Goal: Task Accomplishment & Management: Use online tool/utility

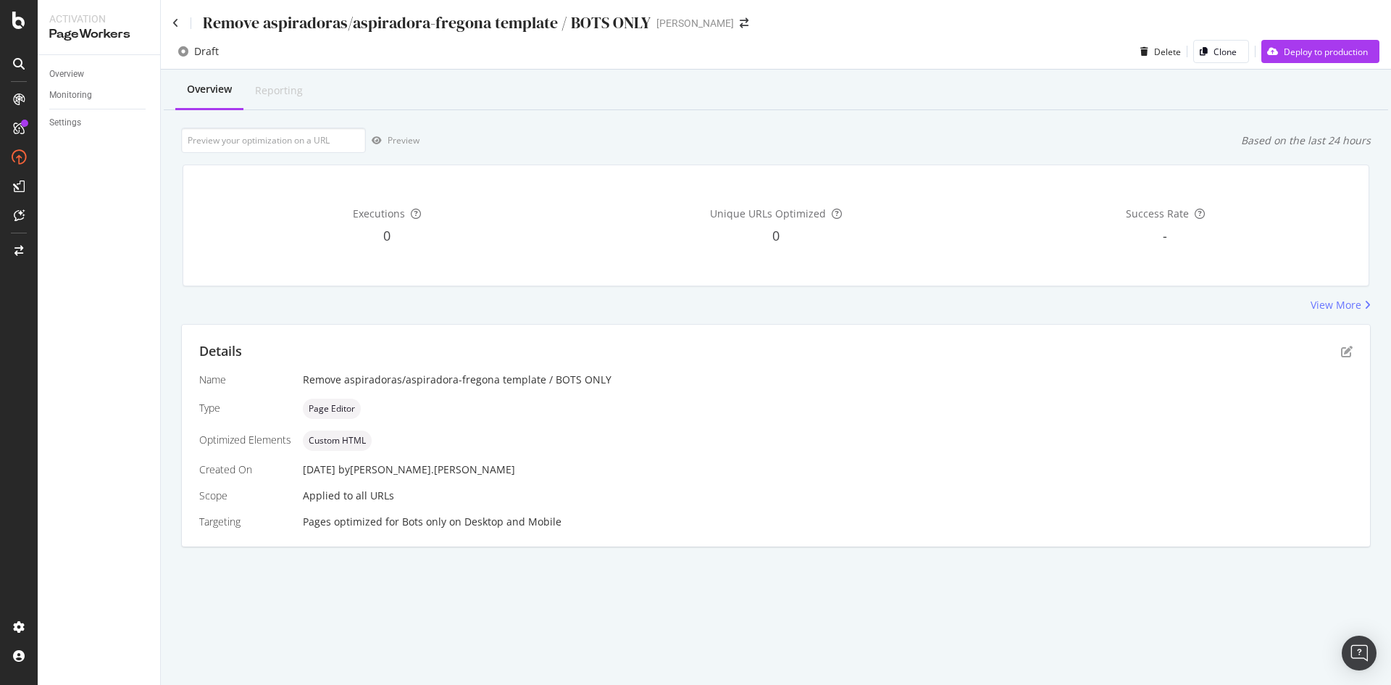
click at [191, 14] on div "Remove aspiradoras/aspiradora-fregona template / BOTS ONLY" at bounding box center [411, 23] width 478 height 22
click at [168, 25] on div "Remove aspiradoras/aspiradora-fregona template / BOTS ONLY [PERSON_NAME]" at bounding box center [776, 17] width 1230 height 34
click at [176, 24] on icon at bounding box center [175, 23] width 7 height 10
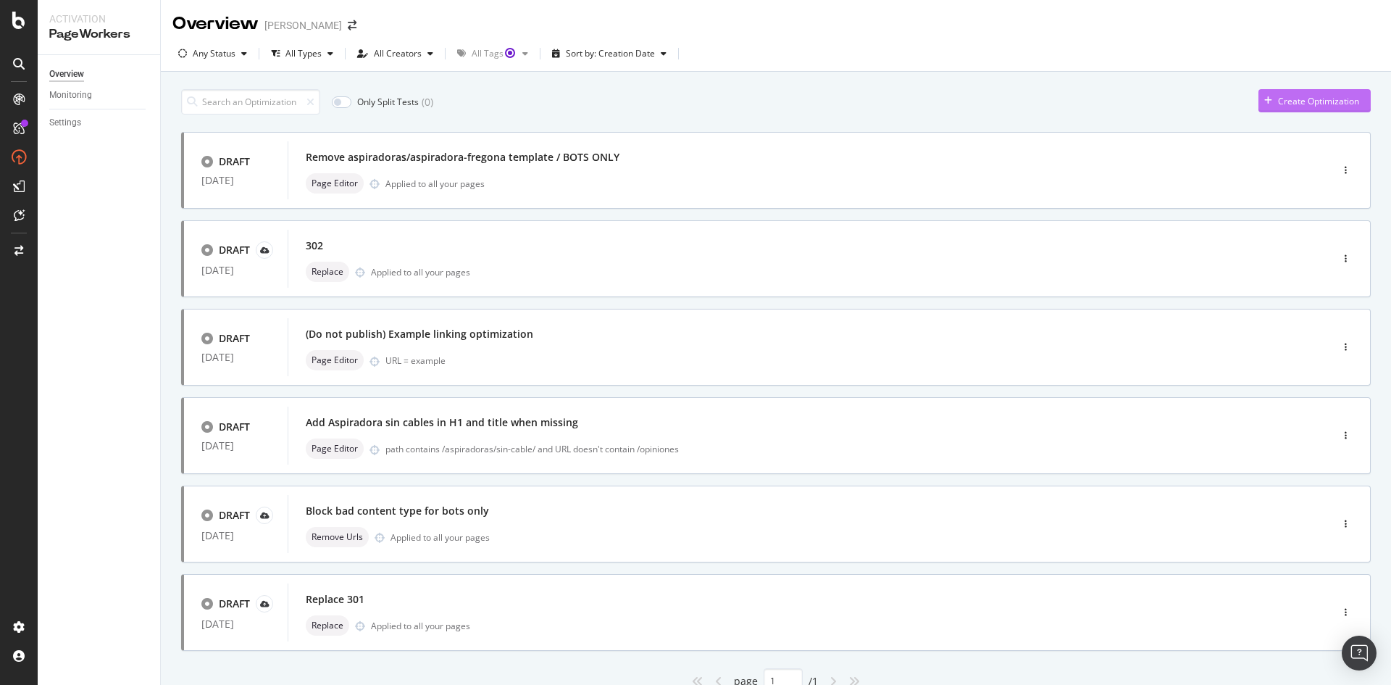
click at [1278, 103] on div "Create Optimization" at bounding box center [1318, 101] width 81 height 12
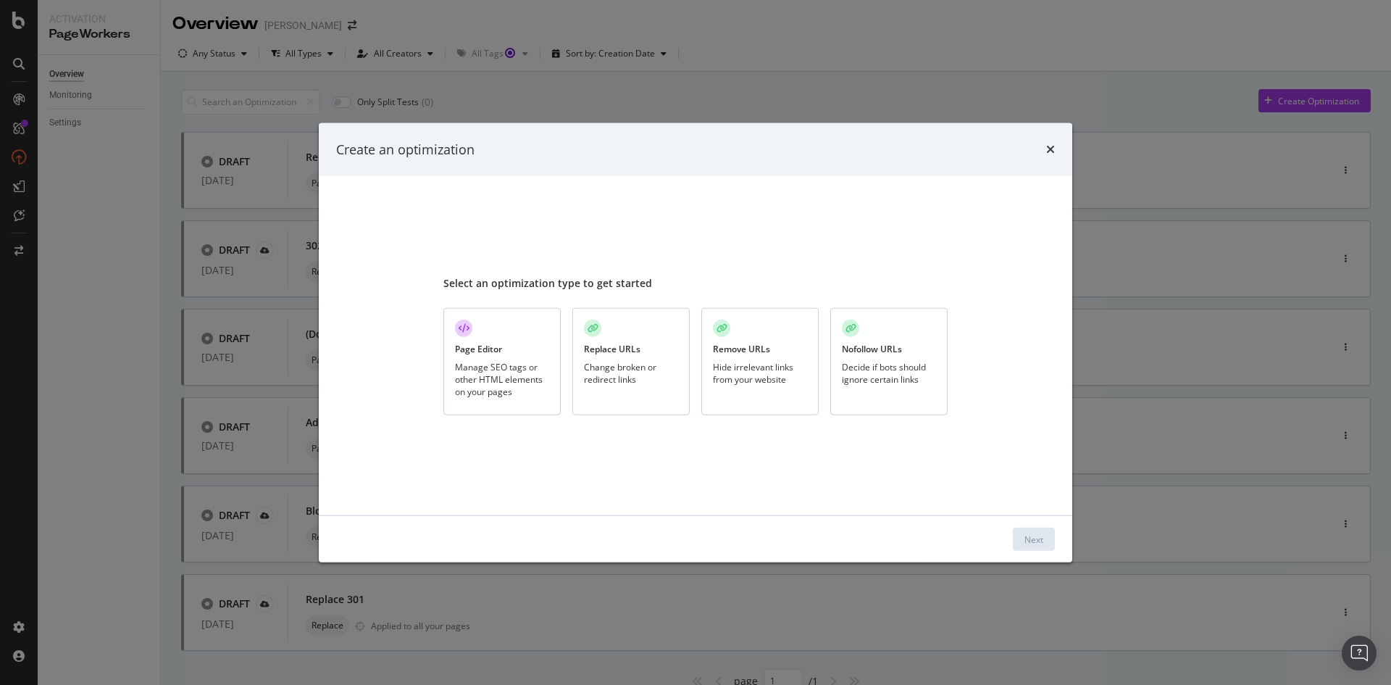
click at [530, 352] on div "Page Editor Manage SEO tags or other HTML elements on your pages" at bounding box center [501, 362] width 117 height 108
click at [1043, 549] on div "Next" at bounding box center [1033, 539] width 19 height 22
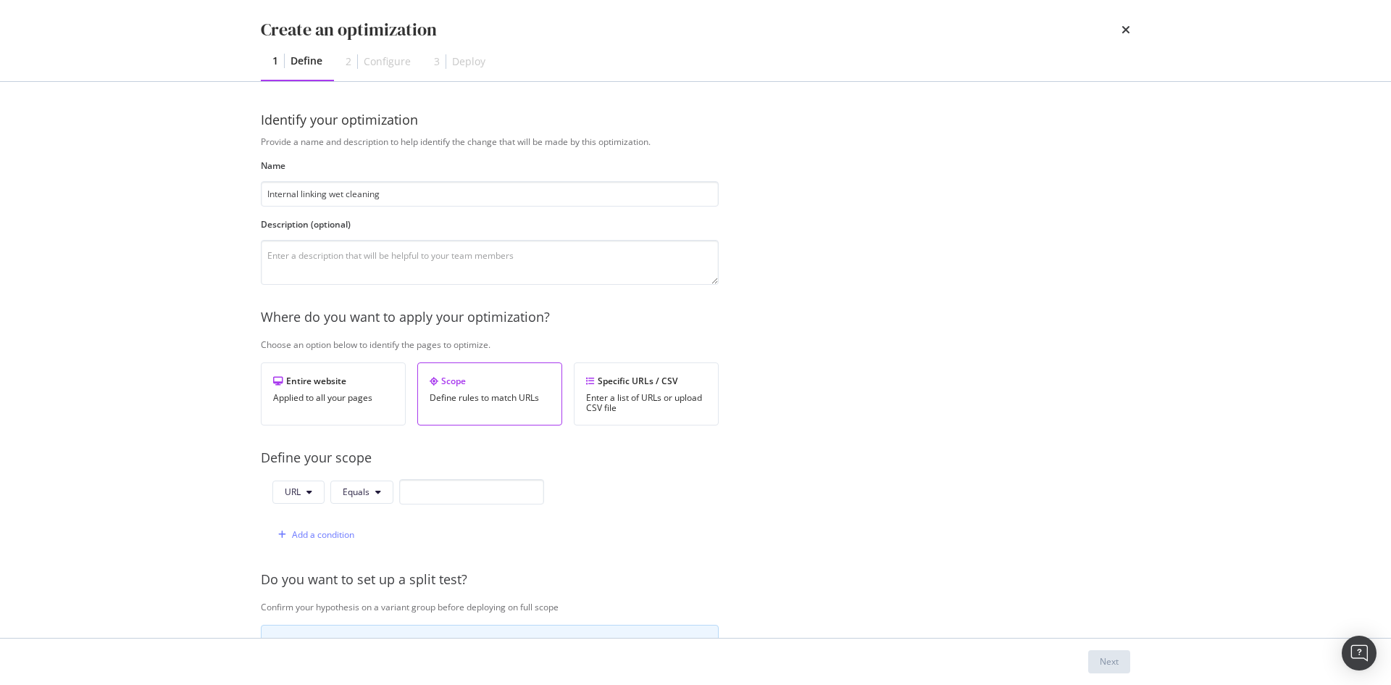
type input "Internal linking wet cleaning"
click at [851, 281] on div "Provide a name and description to help identify the change that will be made by…" at bounding box center [695, 526] width 869 height 782
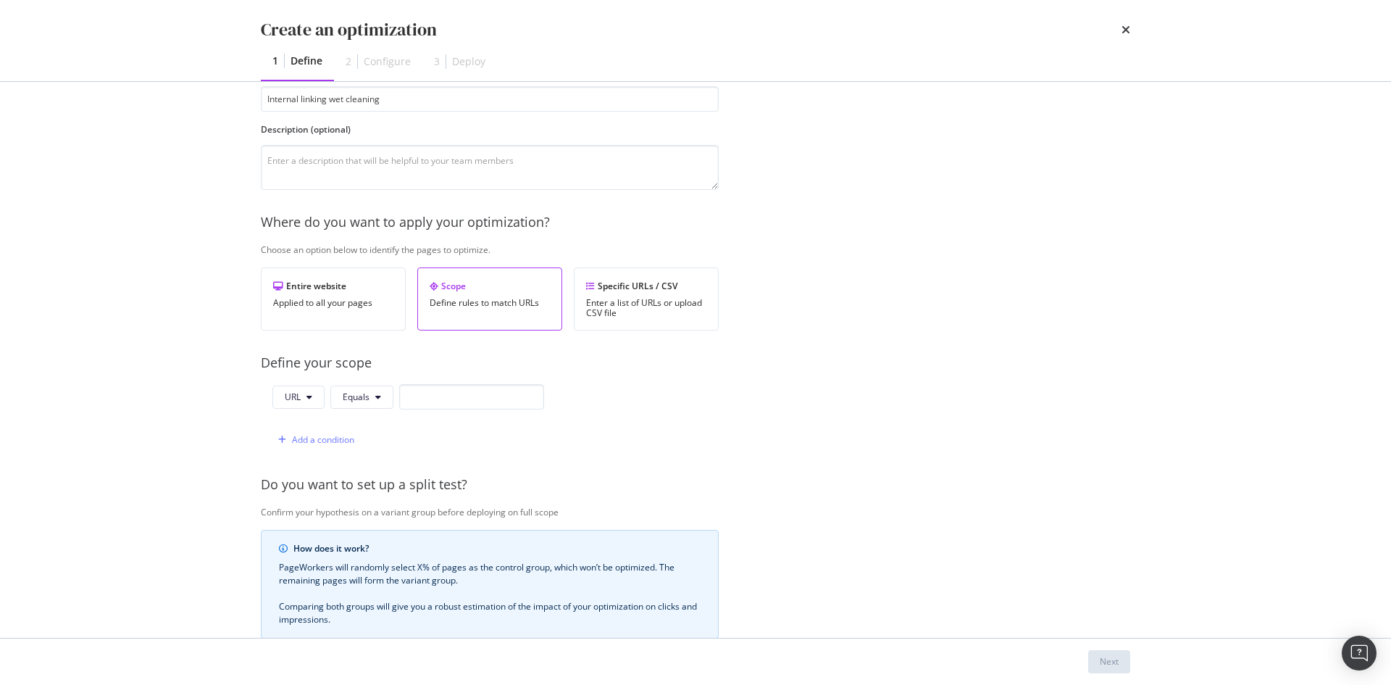
scroll to position [121, 0]
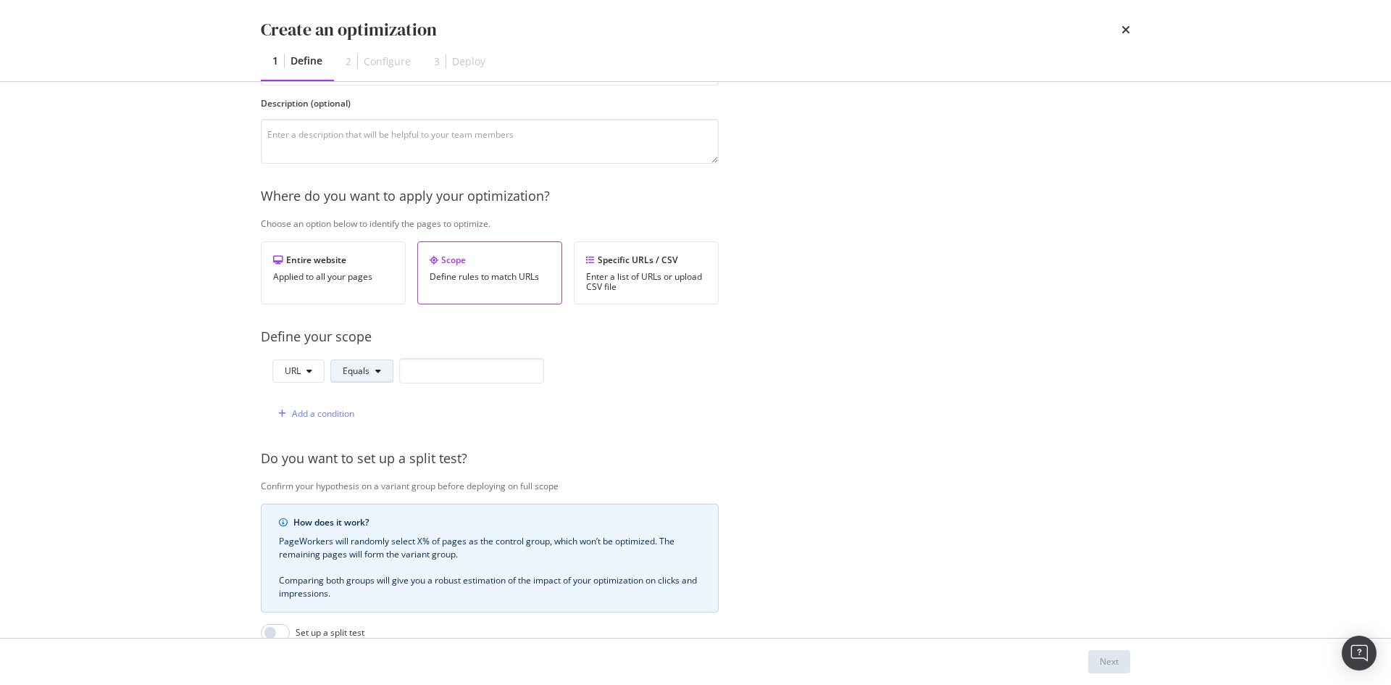
click at [341, 368] on button "Equals" at bounding box center [361, 370] width 63 height 23
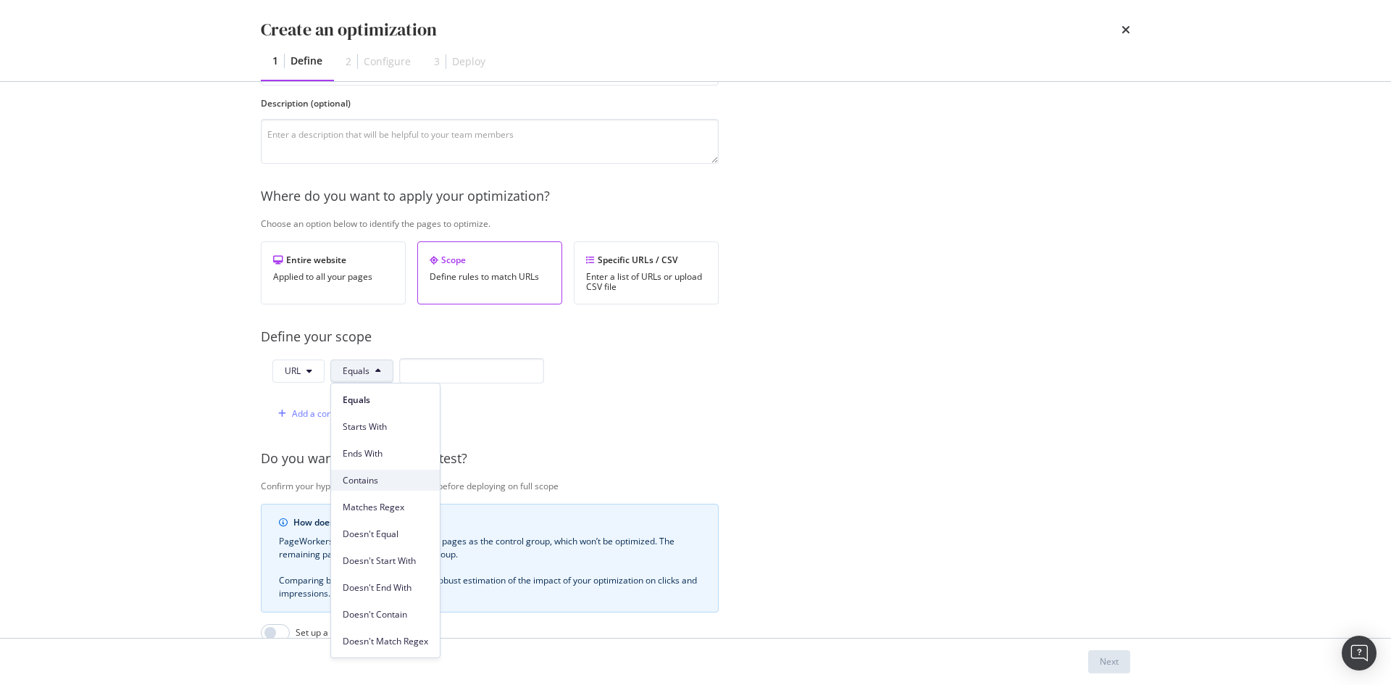
click at [390, 479] on span "Contains" at bounding box center [385, 480] width 85 height 13
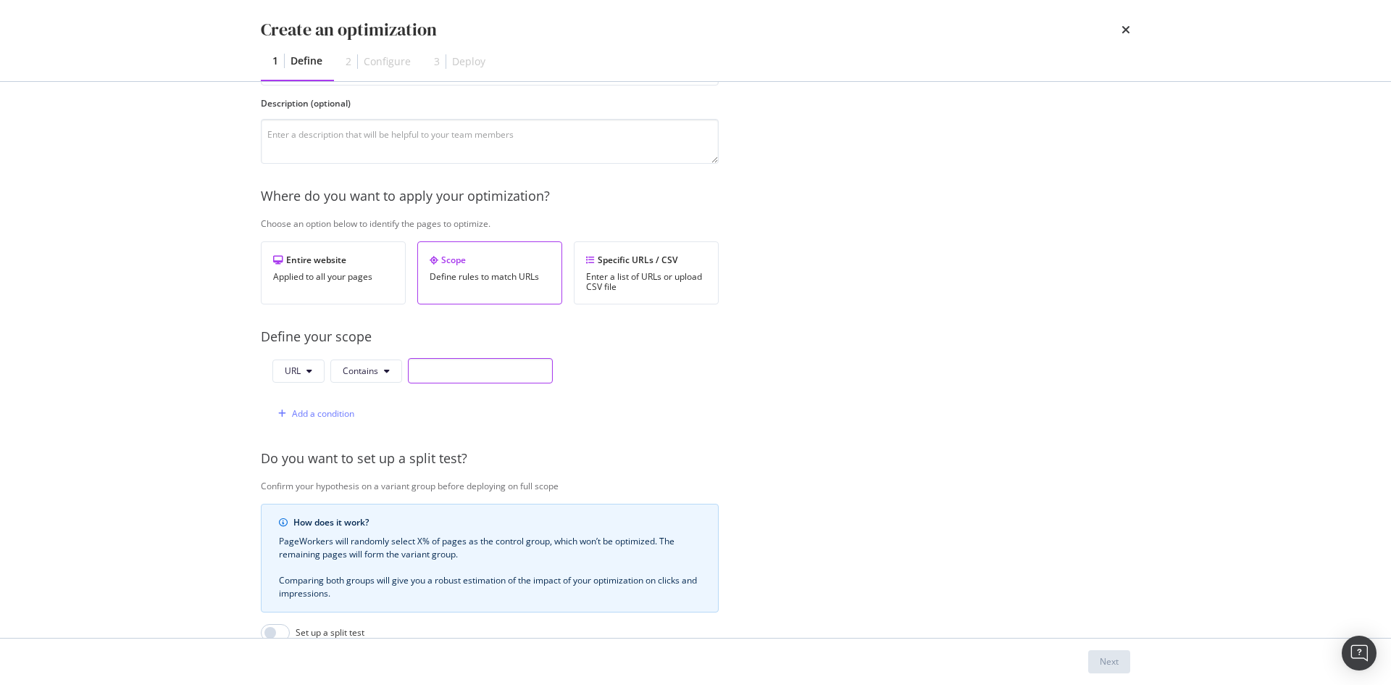
click at [451, 382] on input "modal" at bounding box center [480, 370] width 145 height 25
click at [460, 366] on input "modal" at bounding box center [480, 370] width 145 height 25
click at [416, 374] on input "aspiradora" at bounding box center [480, 370] width 145 height 25
type input "/aspiradora"
click at [686, 386] on div "URL Contains /aspiradora Add a condition" at bounding box center [490, 392] width 458 height 68
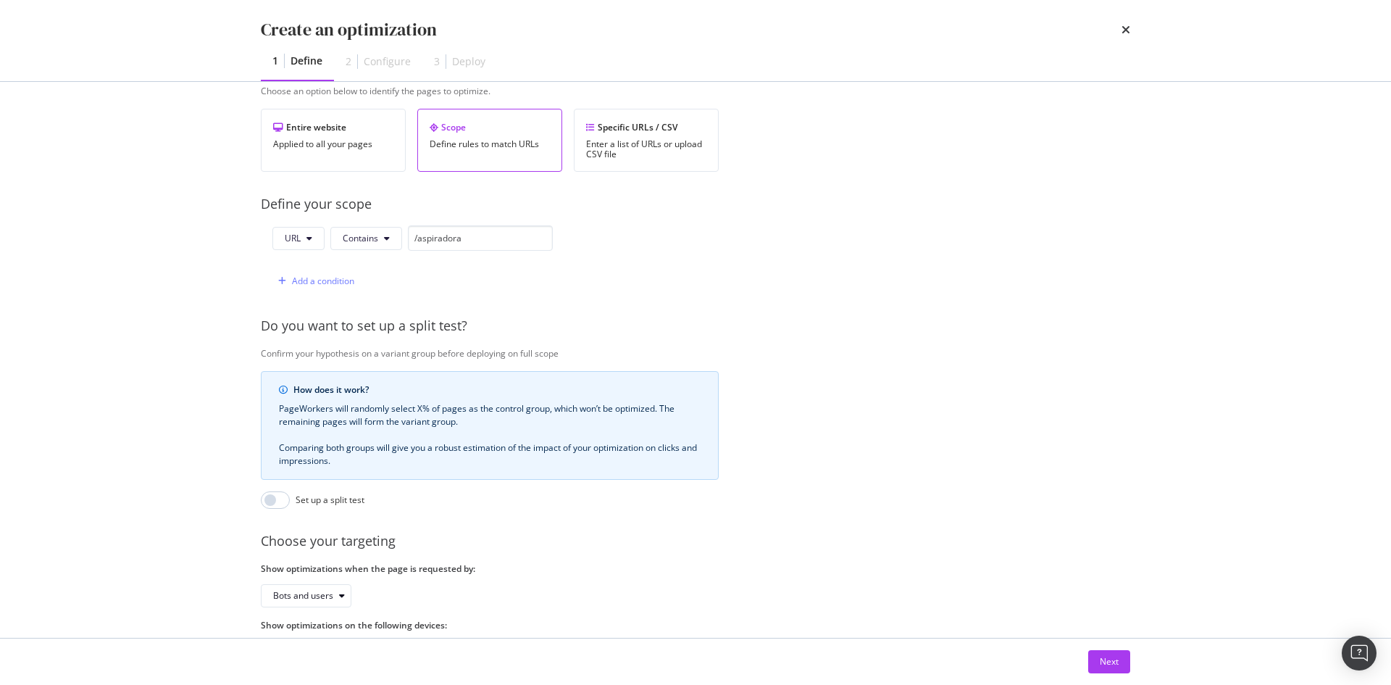
scroll to position [319, 0]
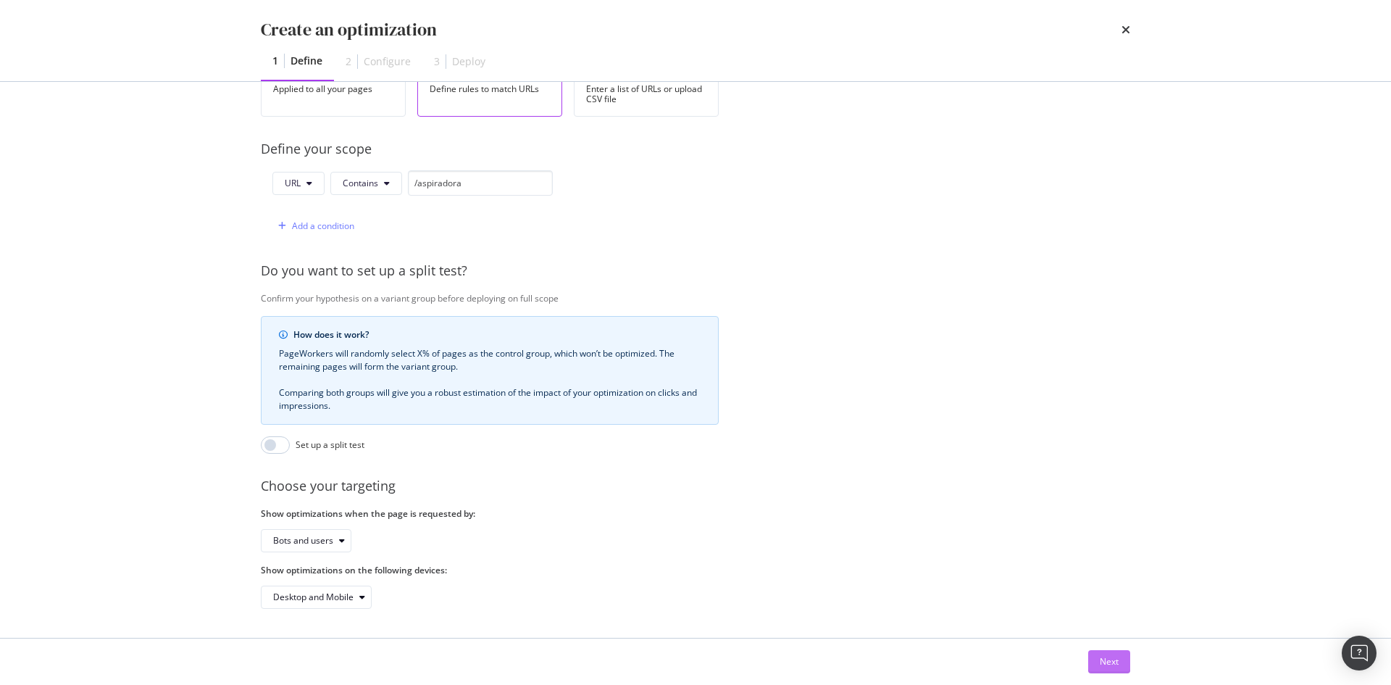
click at [1110, 663] on div "Next" at bounding box center [1109, 661] width 19 height 12
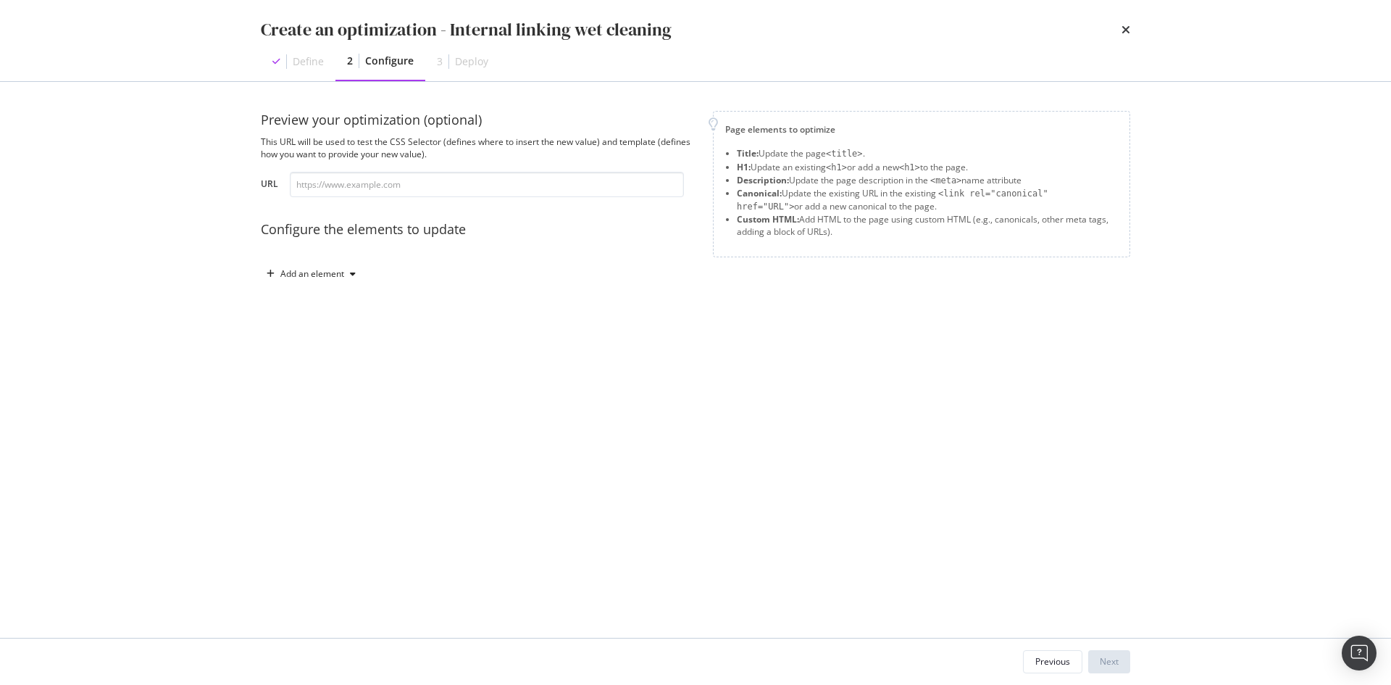
scroll to position [0, 0]
click at [367, 189] on input "modal" at bounding box center [487, 184] width 394 height 25
click at [323, 278] on div "Add an element" at bounding box center [312, 274] width 64 height 9
click at [319, 400] on div "Custom HTML" at bounding box center [327, 397] width 57 height 12
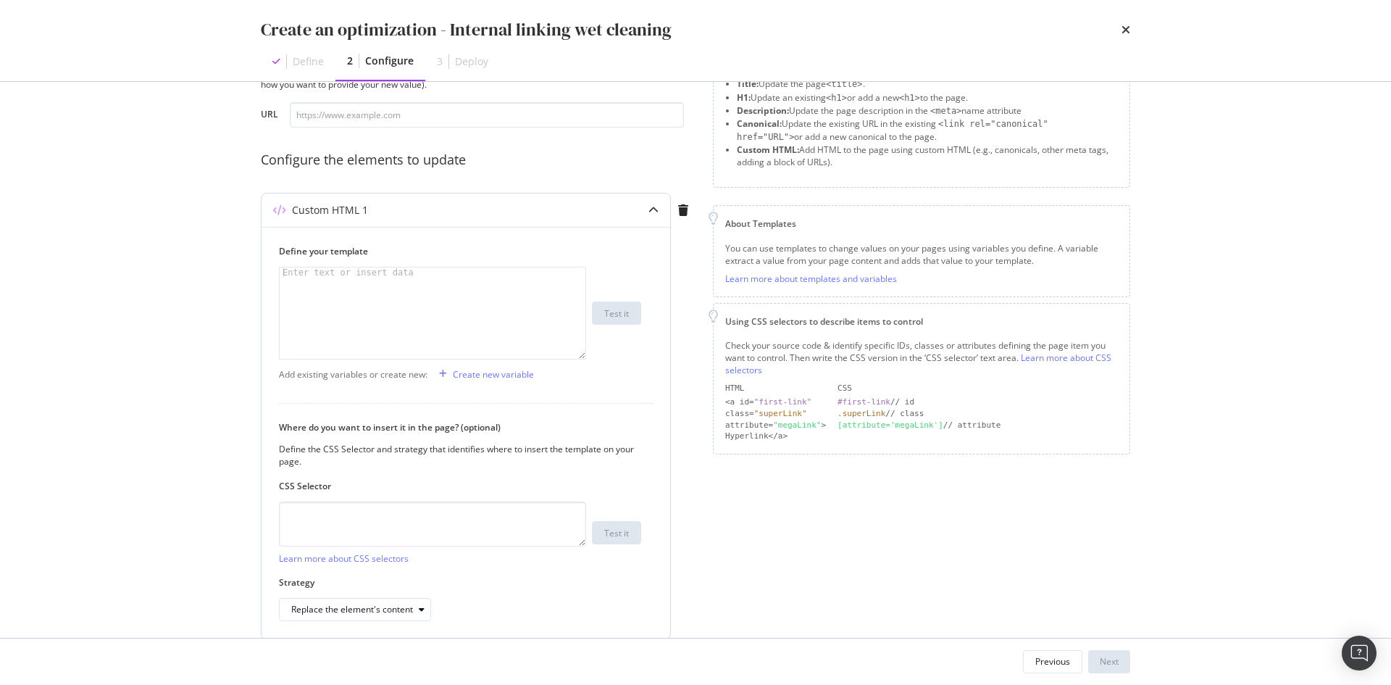
scroll to position [129, 0]
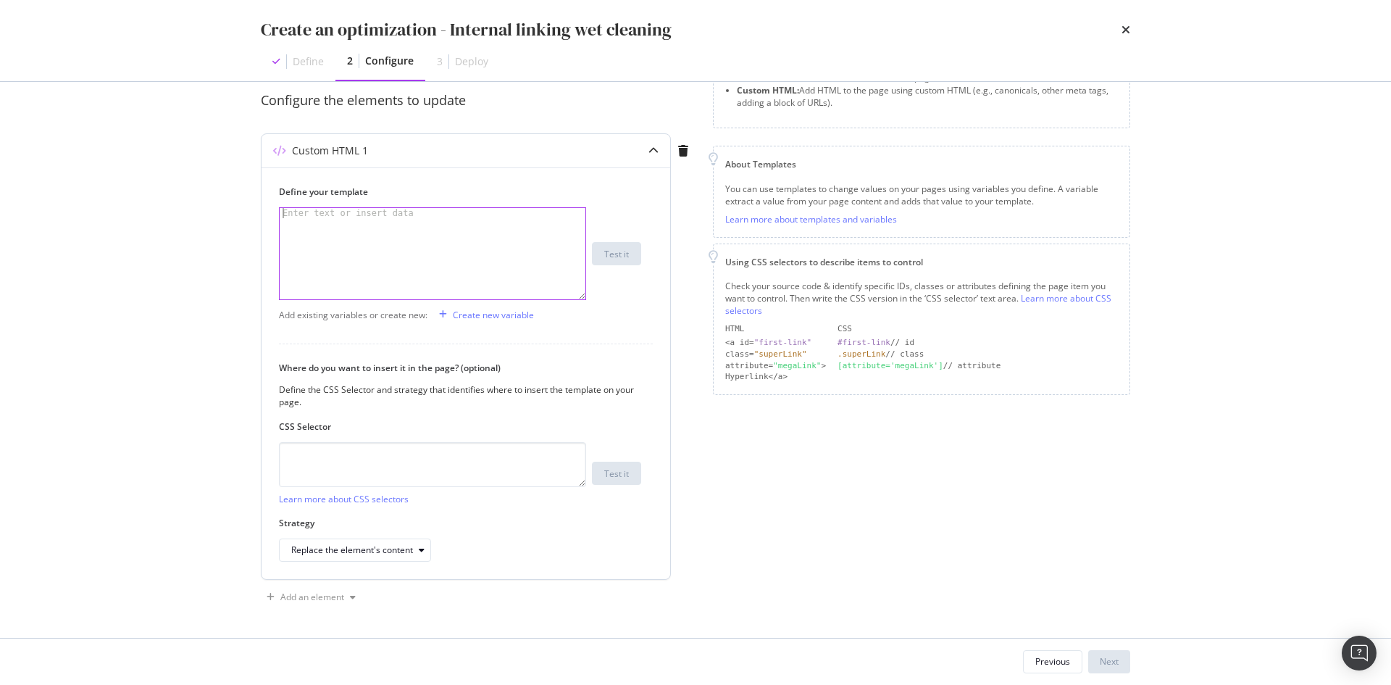
click at [356, 237] on div "modal" at bounding box center [433, 264] width 306 height 112
click at [326, 244] on div "modal" at bounding box center [433, 264] width 306 height 112
paste textarea "</div>"
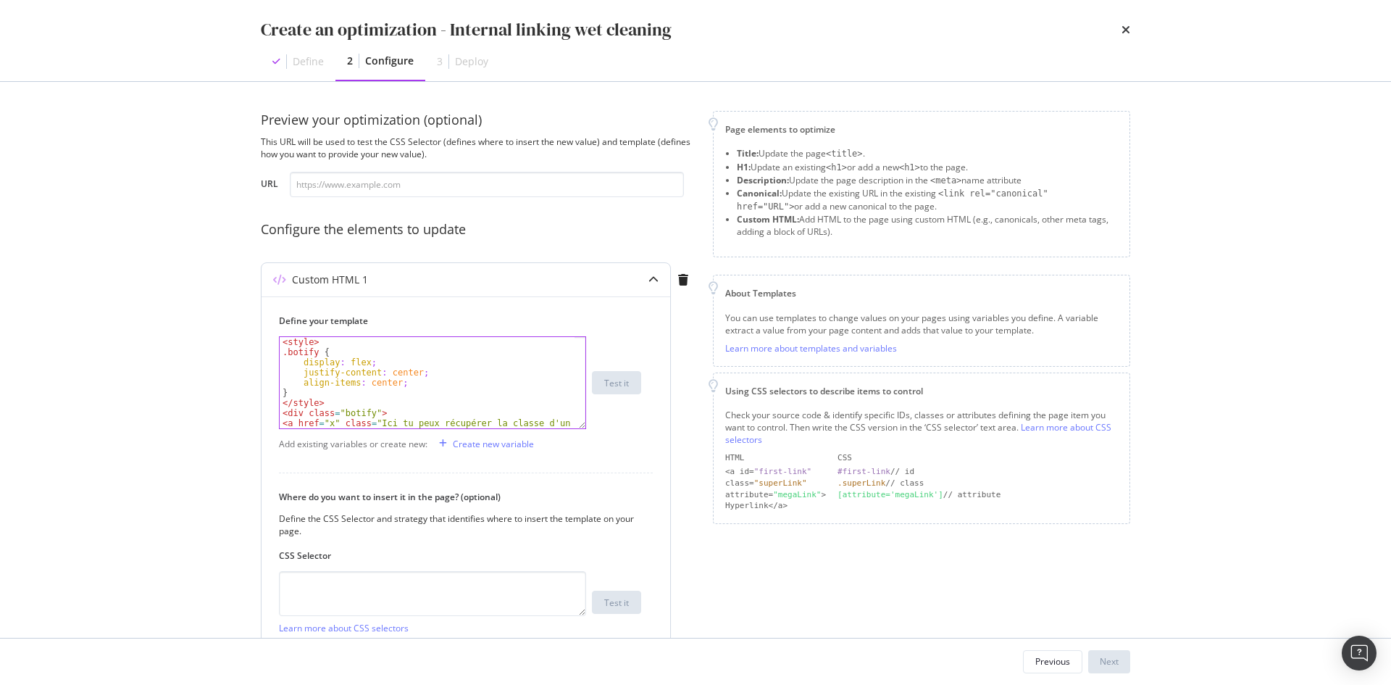
scroll to position [41, 0]
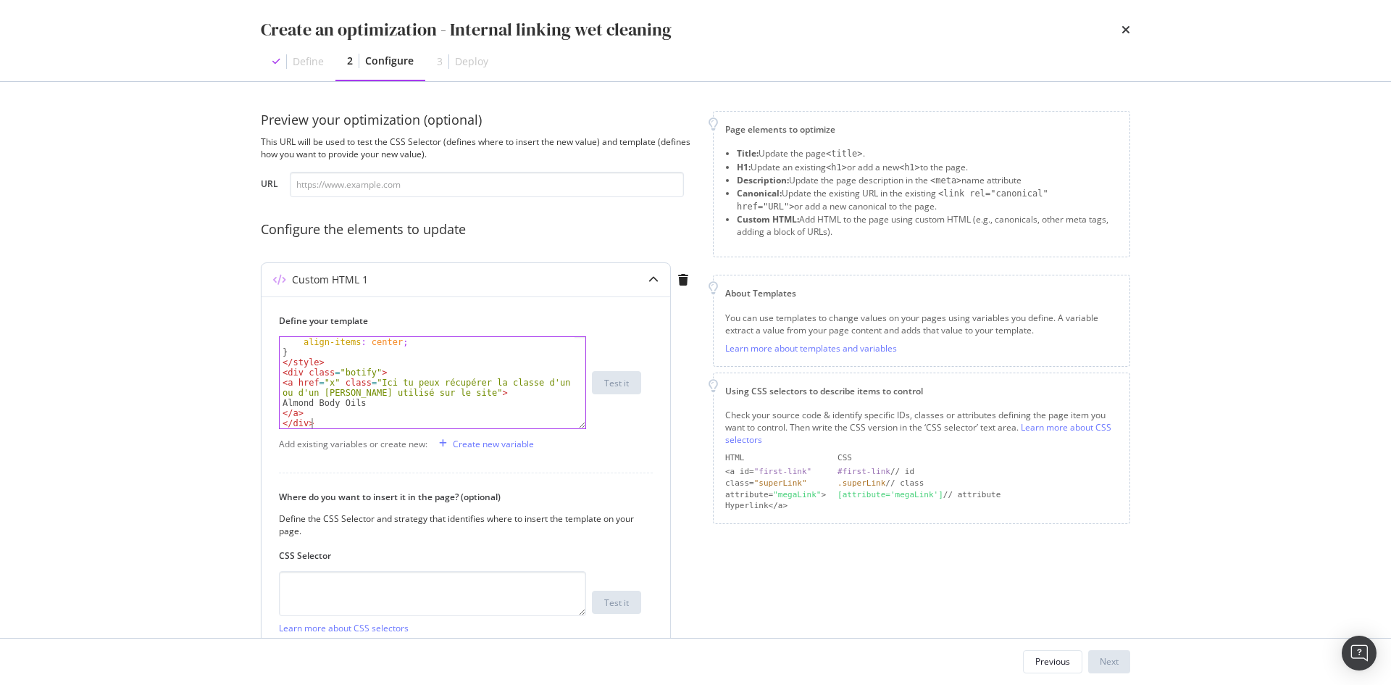
click at [329, 380] on div "align-items : center ; } </ style > < div class = "botify" > < a href = "x" cla…" at bounding box center [427, 393] width 295 height 112
paste textarea "/div>"
paste textarea "[URL][DOMAIN_NAME]"
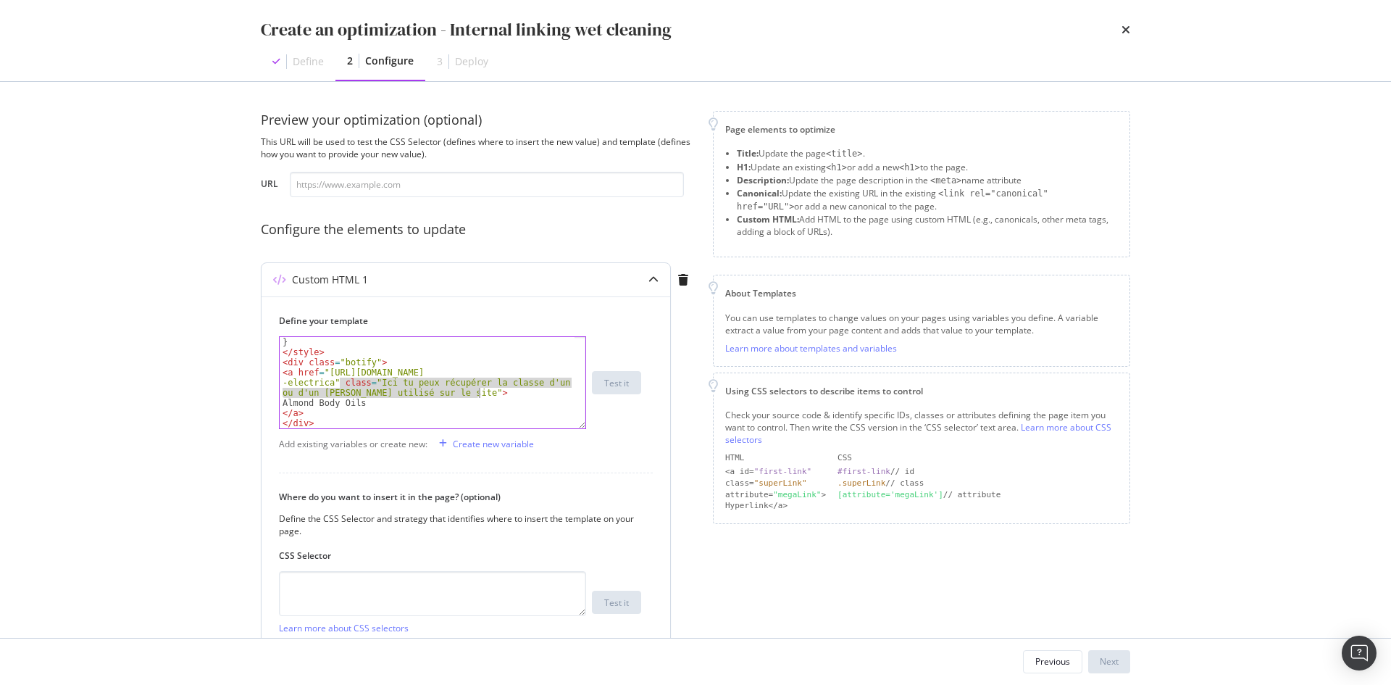
drag, startPoint x: 338, startPoint y: 384, endPoint x: 480, endPoint y: 393, distance: 143.0
click at [480, 393] on div "} </ style > < div class = "botify" > < a href = "[URL][DOMAIN_NAME] -electrica…" at bounding box center [427, 393] width 295 height 112
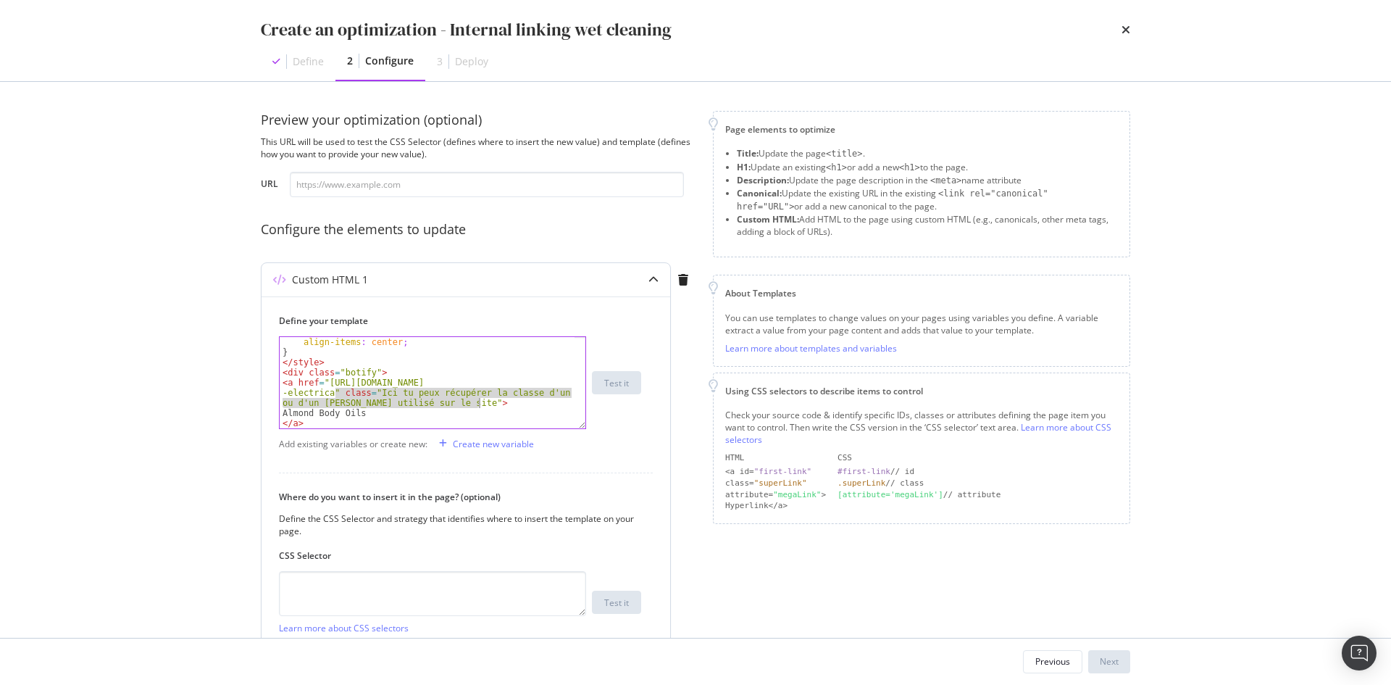
click at [364, 396] on div "align-items : center ; } </ style > < div class = "botify" > < a href = "[URL][…" at bounding box center [427, 382] width 295 height 91
drag, startPoint x: 474, startPoint y: 402, endPoint x: 337, endPoint y: 392, distance: 137.3
click at [337, 392] on div "align-items : center ; } </ style > < div class = "botify" > < a href = "[URL][…" at bounding box center [427, 393] width 295 height 112
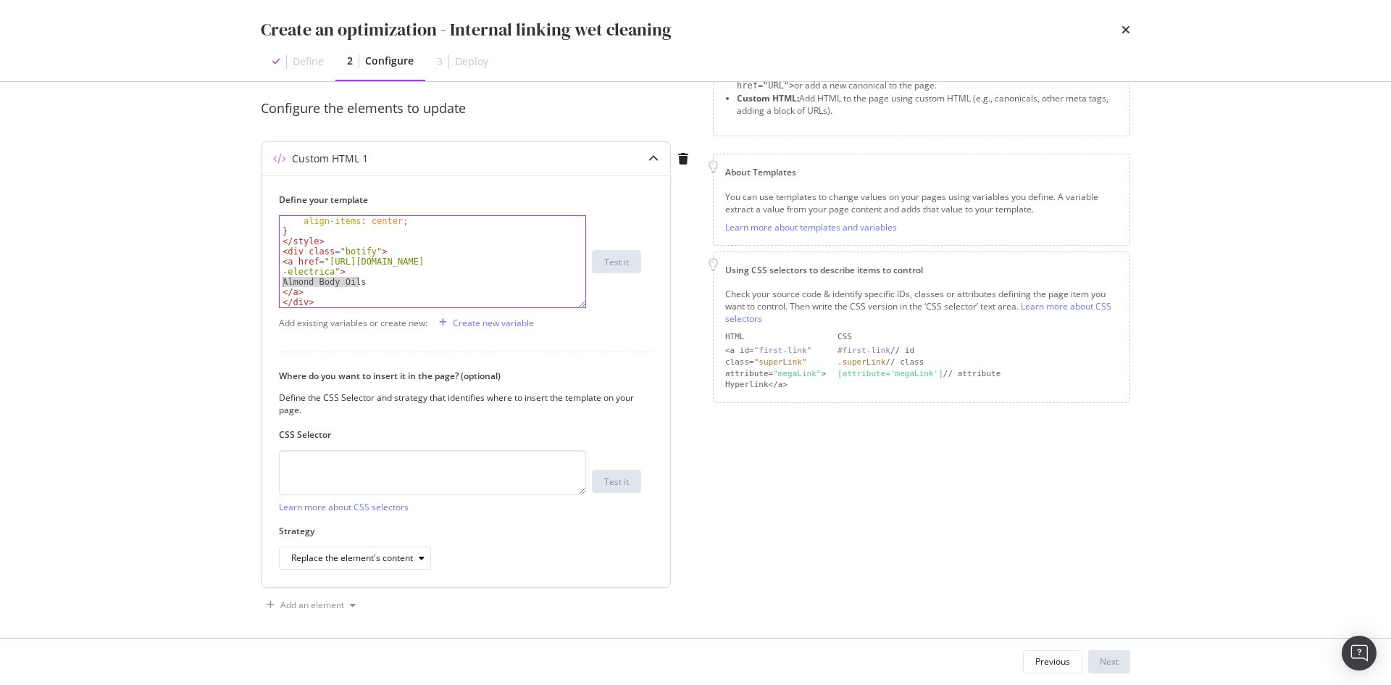
drag, startPoint x: 372, startPoint y: 282, endPoint x: 267, endPoint y: 285, distance: 105.8
click at [267, 285] on div "Define your template <a href="[URL][DOMAIN_NAME]"> align-items : center ; } </ …" at bounding box center [466, 381] width 409 height 412
type textarea "Almond Body Oils"
type textarea "<a href="[URL][DOMAIN_NAME]">"
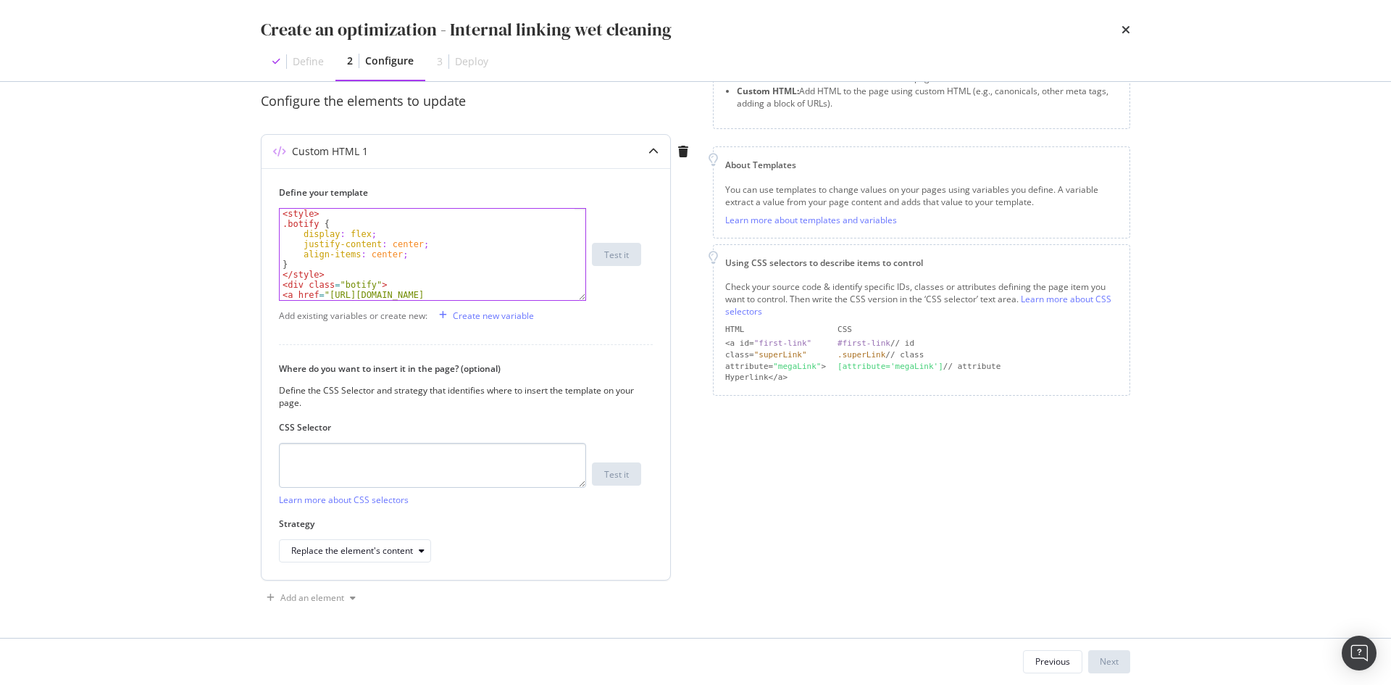
scroll to position [129, 0]
drag, startPoint x: 491, startPoint y: 466, endPoint x: 524, endPoint y: 466, distance: 32.6
click at [491, 466] on textarea "modal" at bounding box center [432, 464] width 307 height 45
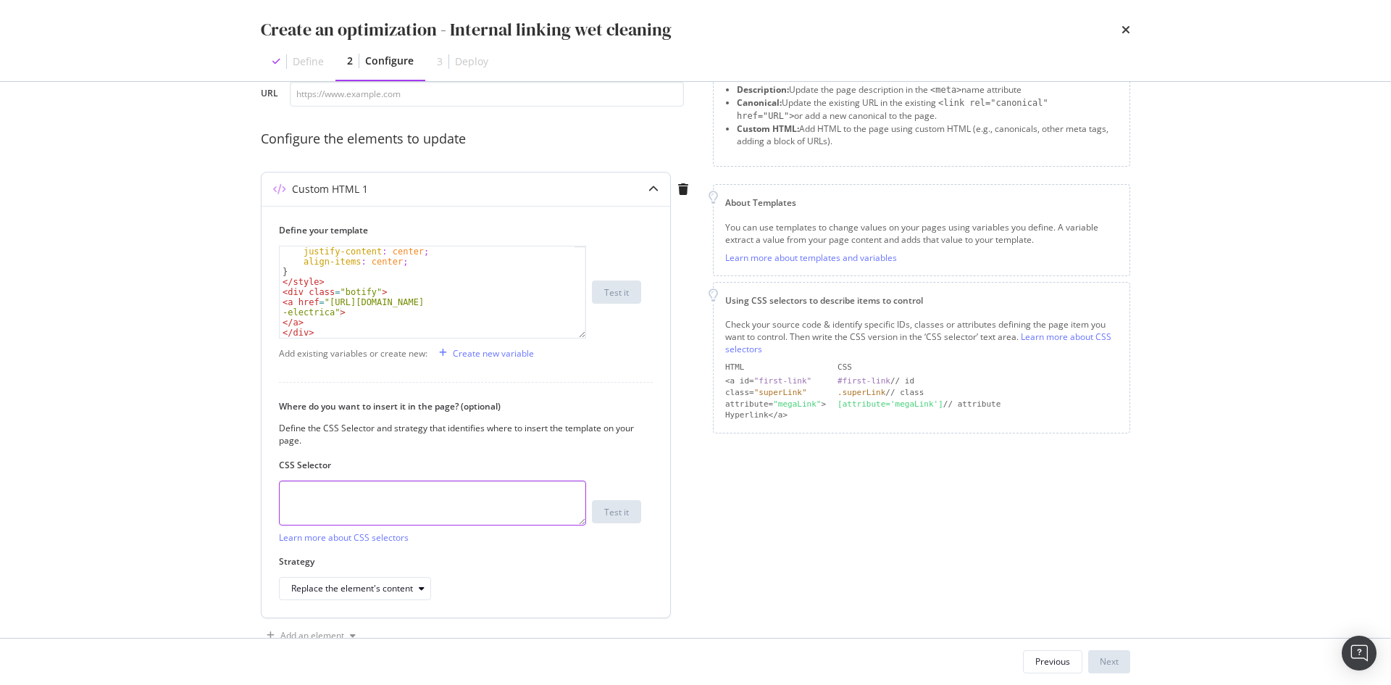
scroll to position [121, 0]
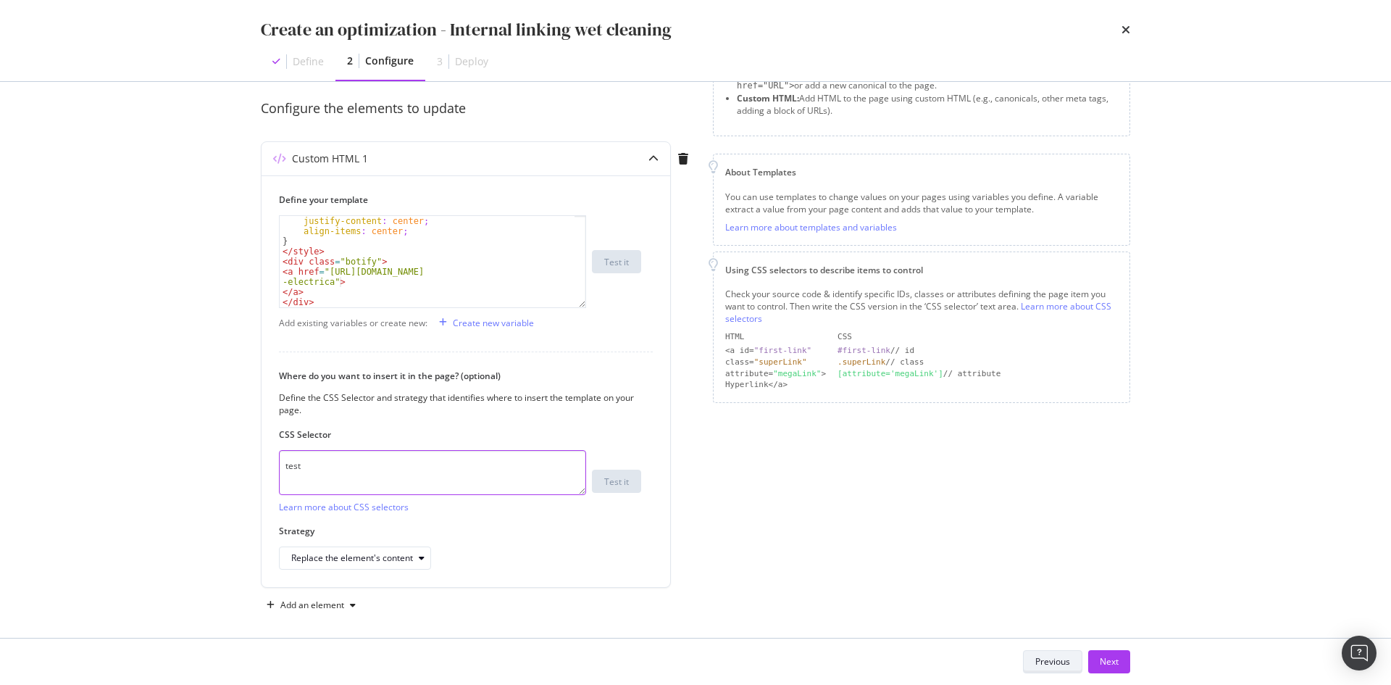
type textarea "test"
click at [1042, 662] on div "Previous" at bounding box center [1052, 661] width 35 height 12
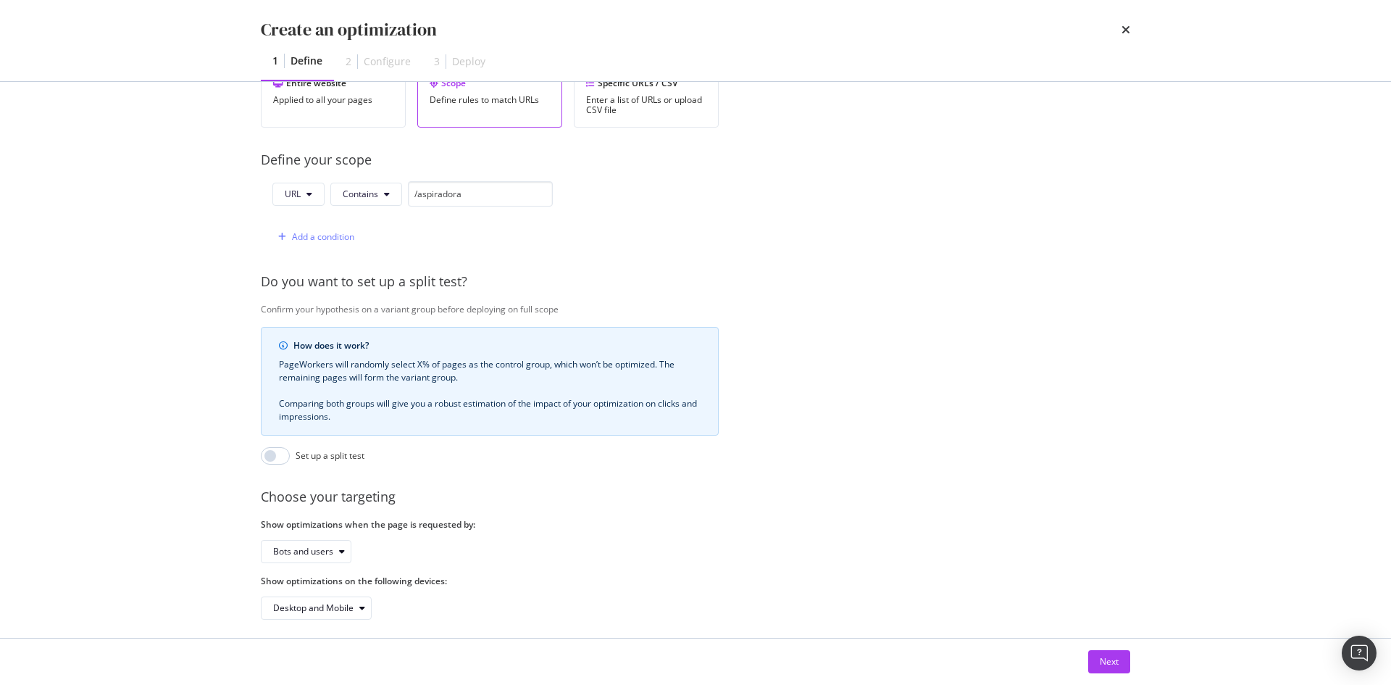
scroll to position [319, 0]
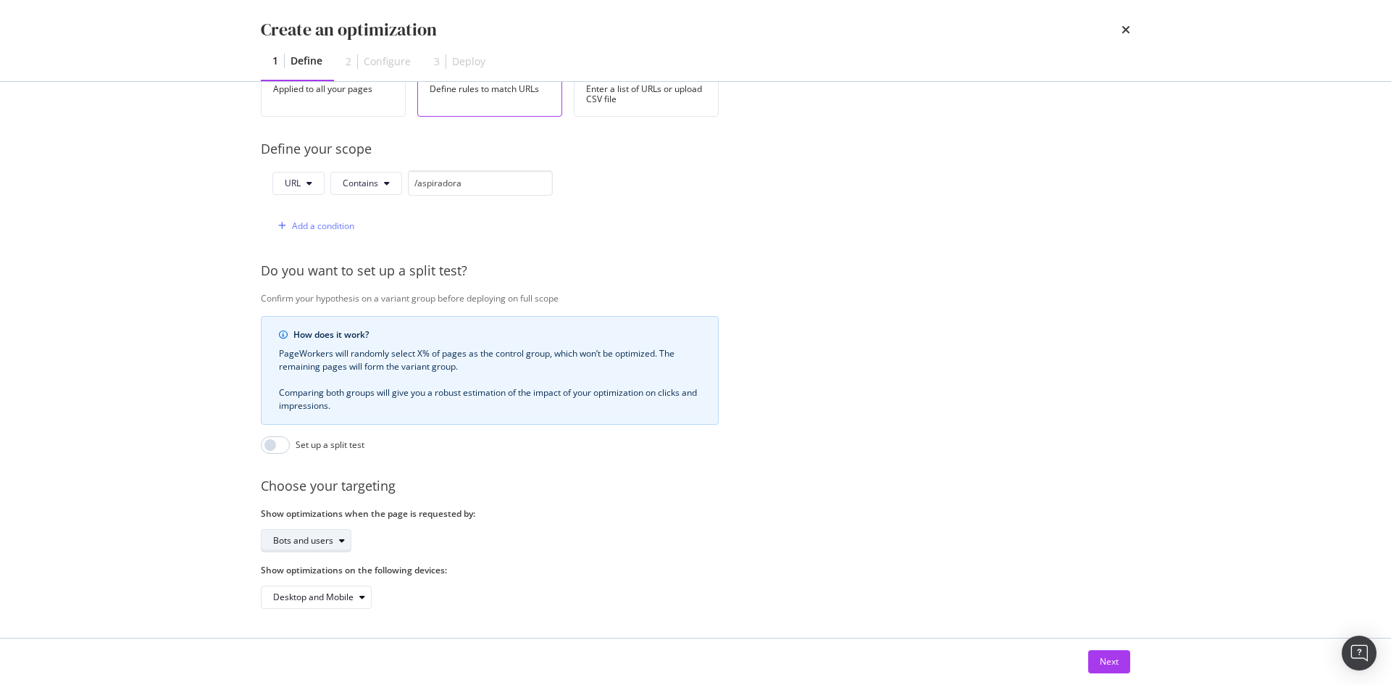
click at [316, 530] on div "Bots and users" at bounding box center [312, 540] width 78 height 20
drag, startPoint x: 328, startPoint y: 580, endPoint x: 406, endPoint y: 553, distance: 82.3
click at [328, 579] on div "Bots only" at bounding box center [310, 578] width 86 height 18
click at [1112, 667] on div "Next" at bounding box center [1109, 661] width 19 height 12
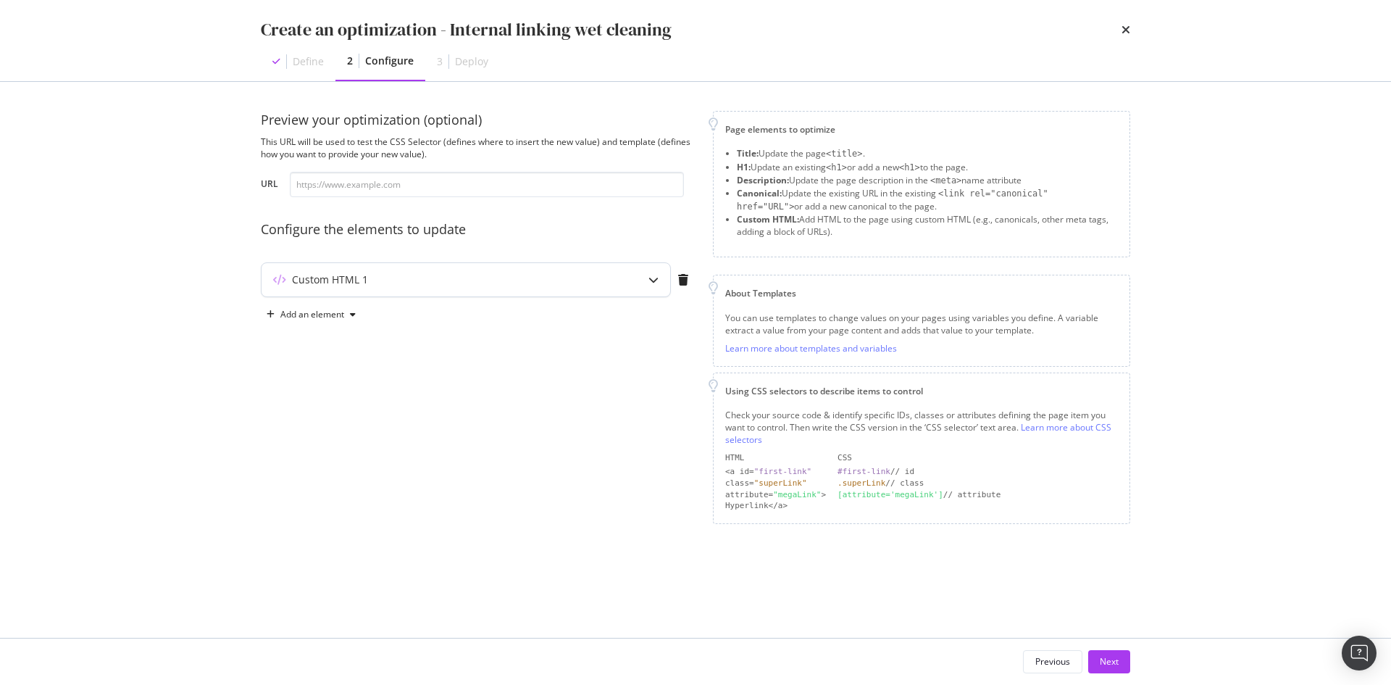
click at [402, 280] on div "Custom HTML 1" at bounding box center [437, 279] width 351 height 14
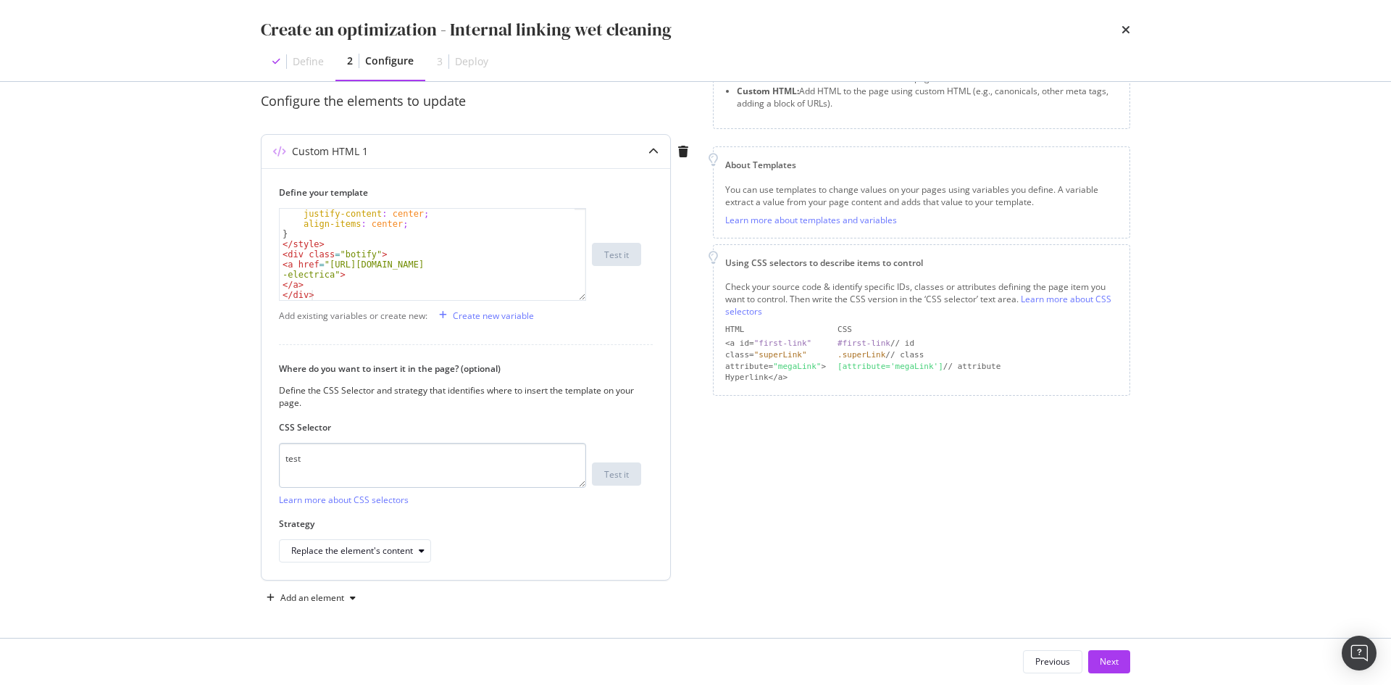
scroll to position [129, 0]
drag, startPoint x: 401, startPoint y: 450, endPoint x: 411, endPoint y: 439, distance: 14.4
click at [402, 449] on textarea "test" at bounding box center [432, 464] width 307 height 45
click at [346, 466] on textarea "test" at bounding box center [432, 464] width 307 height 45
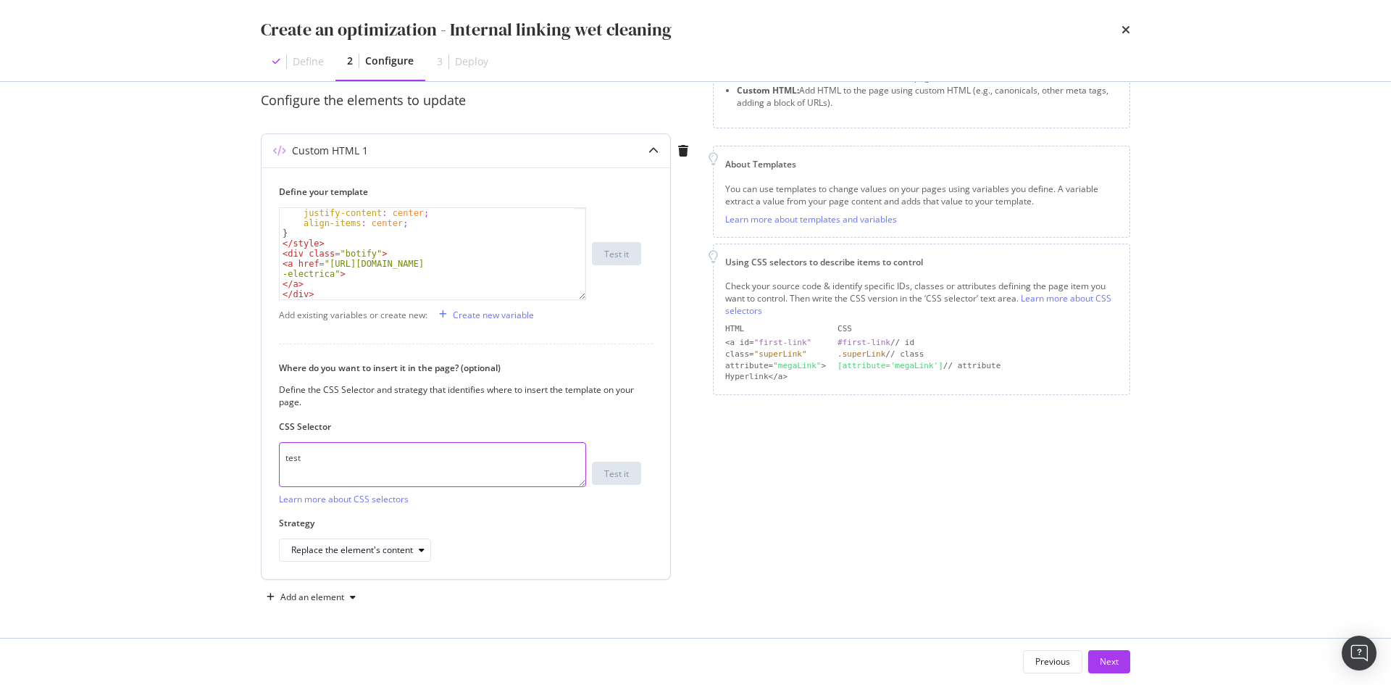
click at [346, 467] on textarea "test" at bounding box center [432, 464] width 307 height 45
paste textarea "body > footer > [DOMAIN_NAME]_target > div > div.aem-Grid.aem-Grid--12.aem-Grid…"
type textarea "body > footer > [DOMAIN_NAME]_target > div > div.aem-Grid.aem-Grid--12.aem-Grid…"
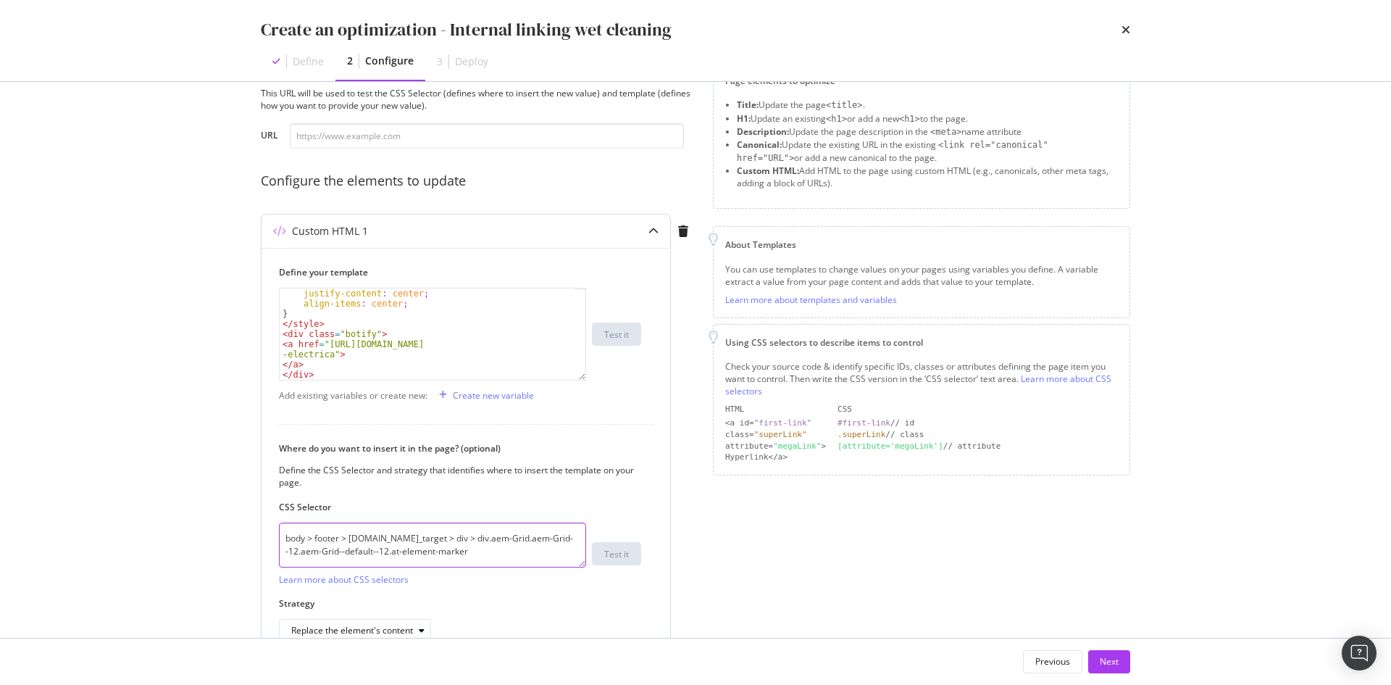
scroll to position [0, 0]
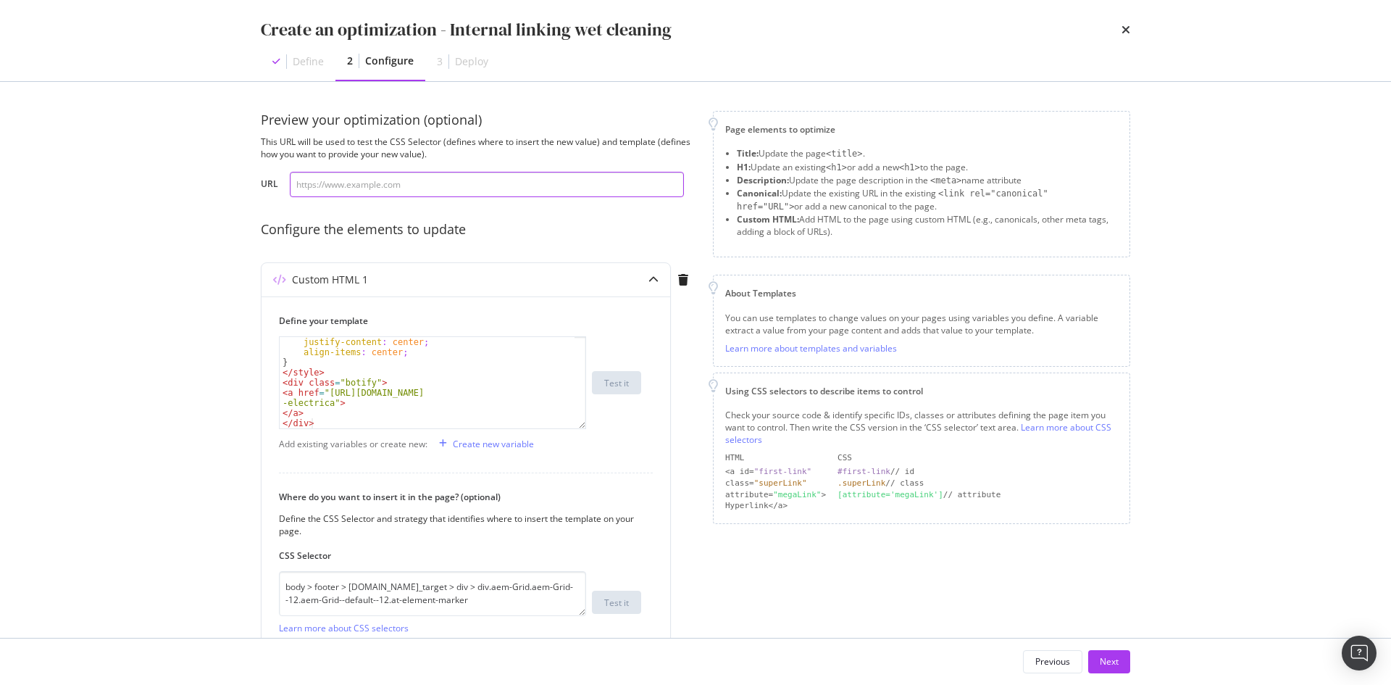
click at [401, 191] on input "modal" at bounding box center [487, 184] width 394 height 25
paste input "[URL][DOMAIN_NAME]"
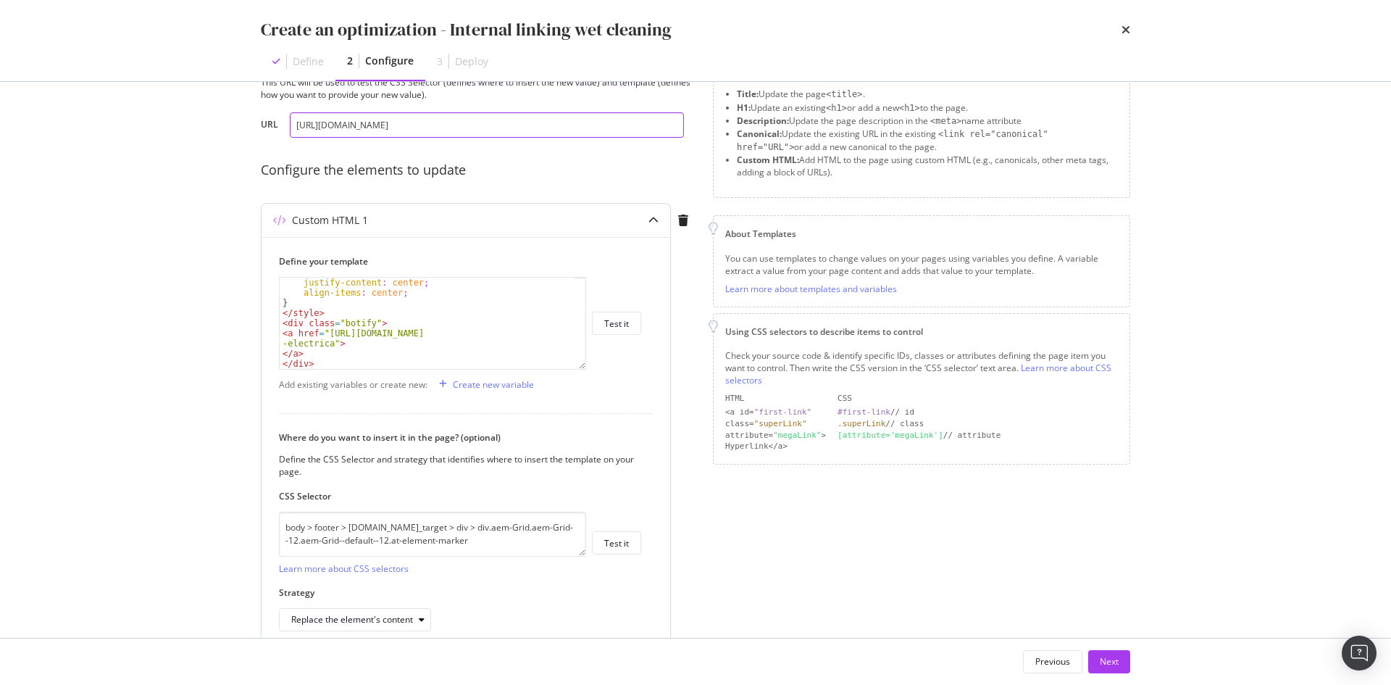
scroll to position [129, 0]
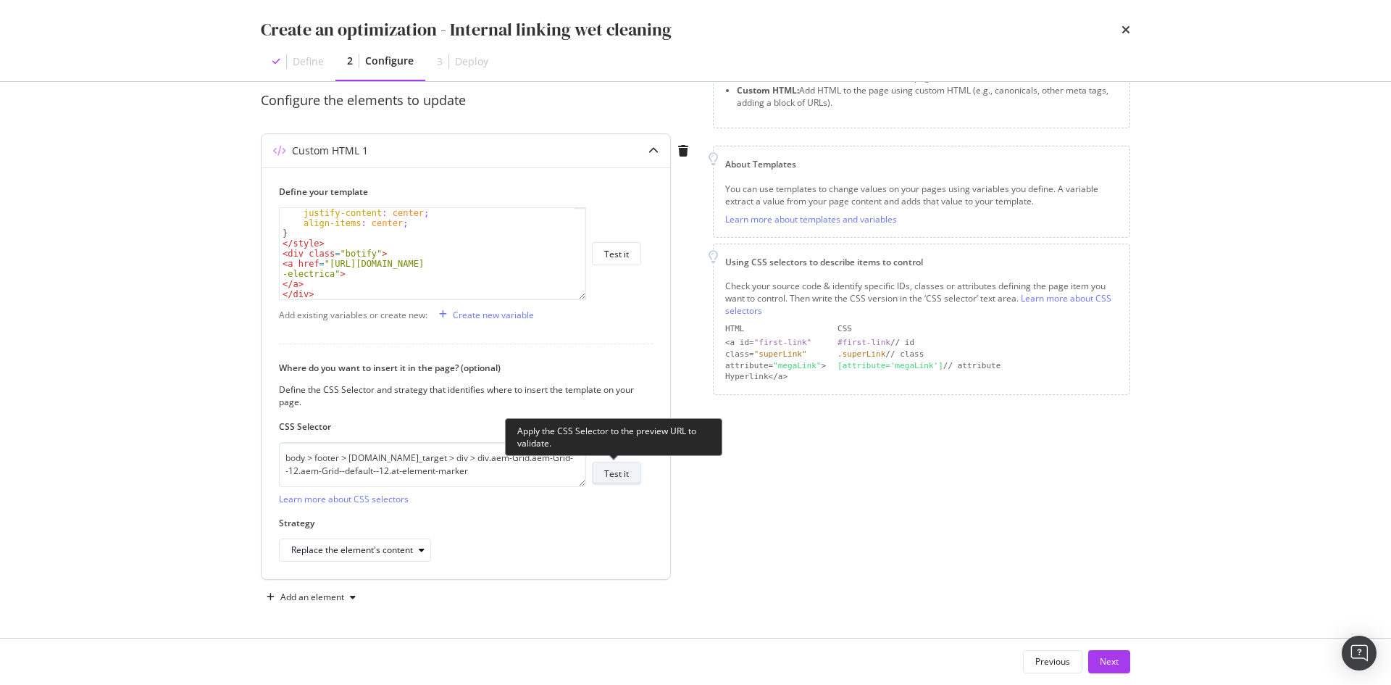
type input "[URL][DOMAIN_NAME]"
click at [619, 475] on div "Test it" at bounding box center [616, 473] width 25 height 12
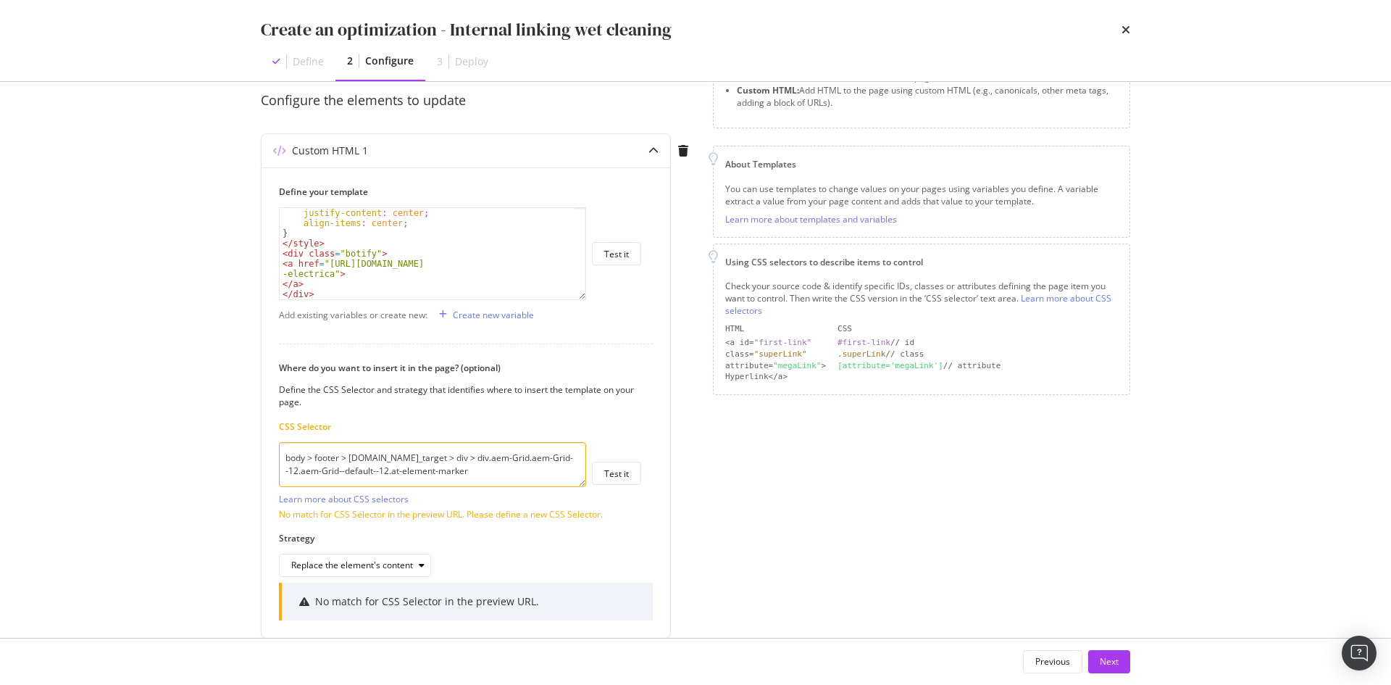
scroll to position [188, 0]
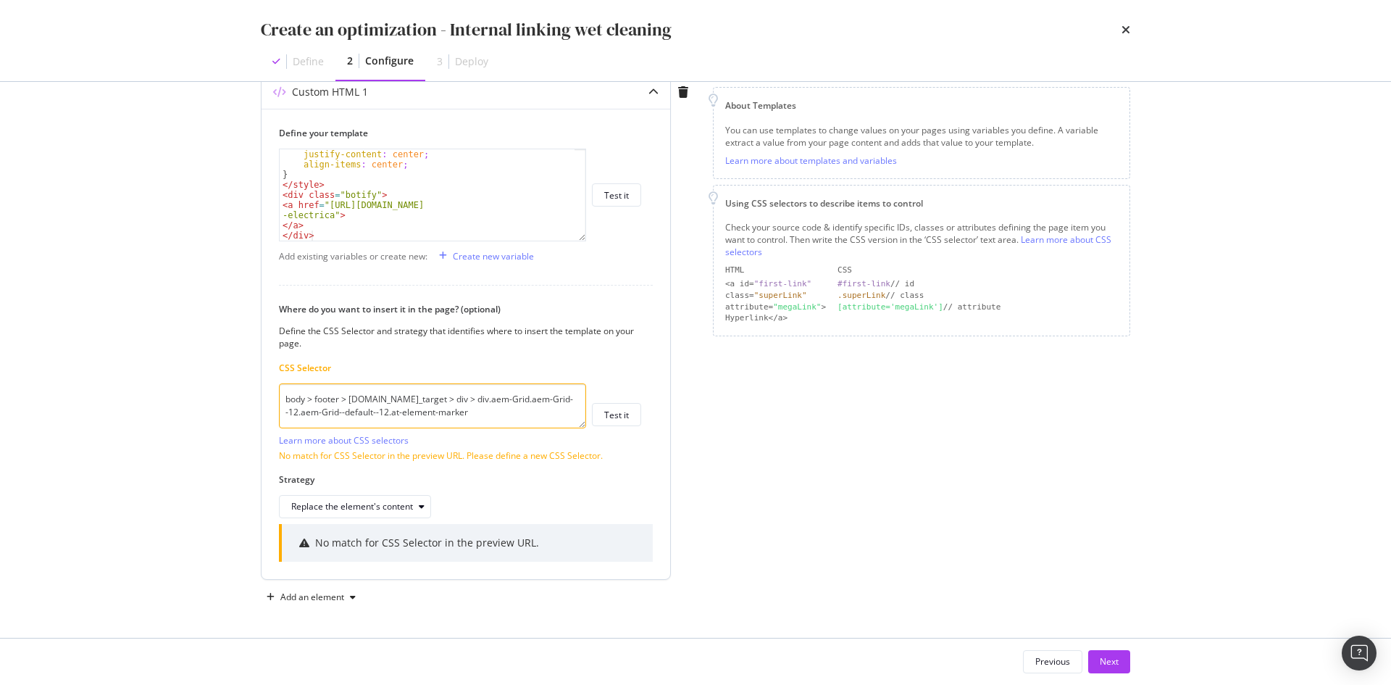
click at [421, 412] on textarea "body > footer > [DOMAIN_NAME]_target > div > div.aem-Grid.aem-Grid--12.aem-Grid…" at bounding box center [432, 405] width 307 height 45
drag, startPoint x: 342, startPoint y: 401, endPoint x: 540, endPoint y: 421, distance: 198.8
click at [540, 421] on textarea "body > footer > [DOMAIN_NAME]_target > div > div.aem-Grid.aem-Grid--12.aem-Grid…" at bounding box center [432, 405] width 307 height 45
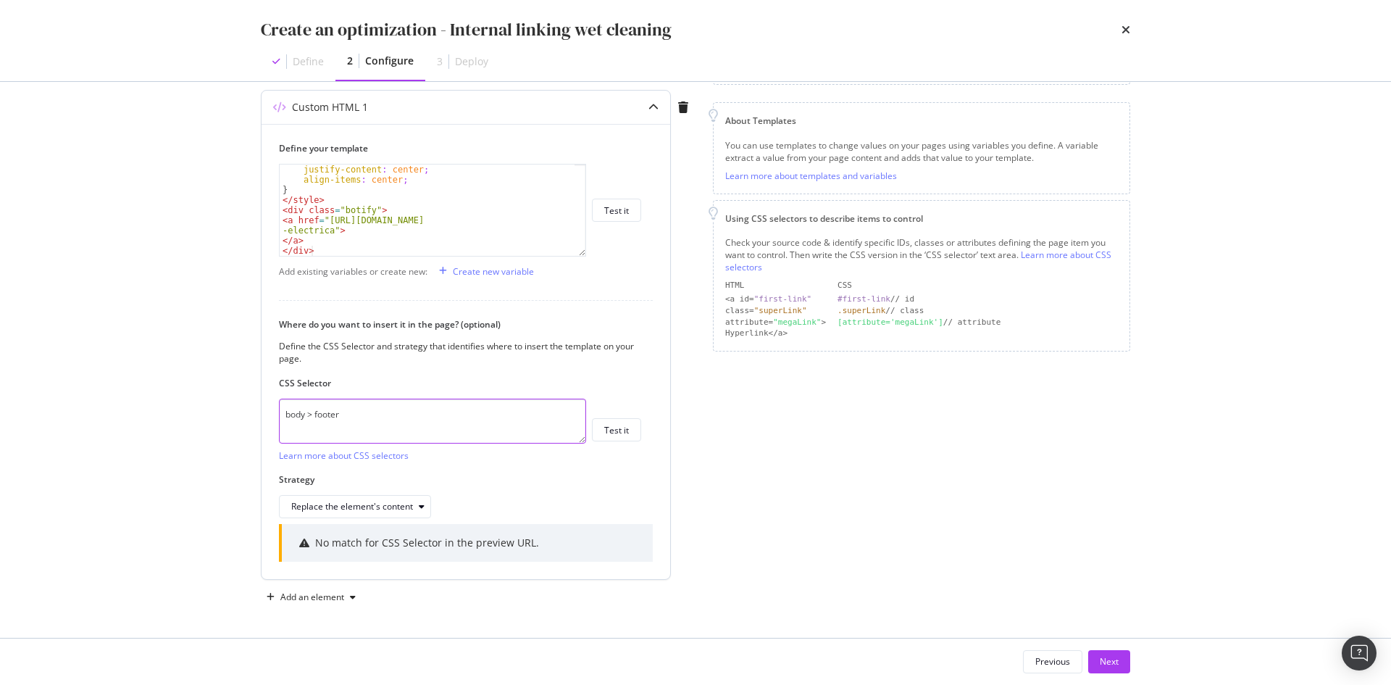
scroll to position [172, 0]
type textarea "body > footer"
click at [398, 506] on div "Replace the element's content" at bounding box center [352, 506] width 122 height 9
click at [352, 577] on div "Before the element" at bounding box center [336, 578] width 78 height 12
click at [360, 506] on div "Before the element" at bounding box center [330, 506] width 78 height 9
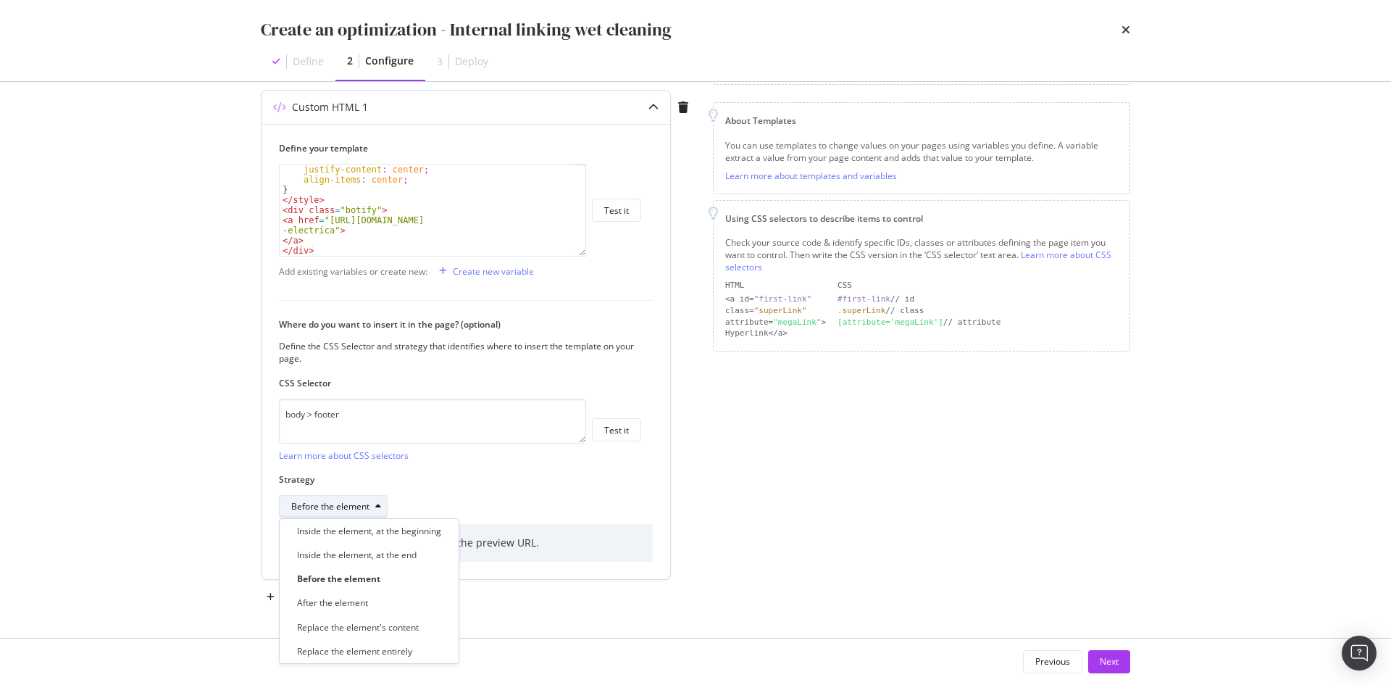
click at [360, 506] on div "Before the element" at bounding box center [330, 506] width 78 height 9
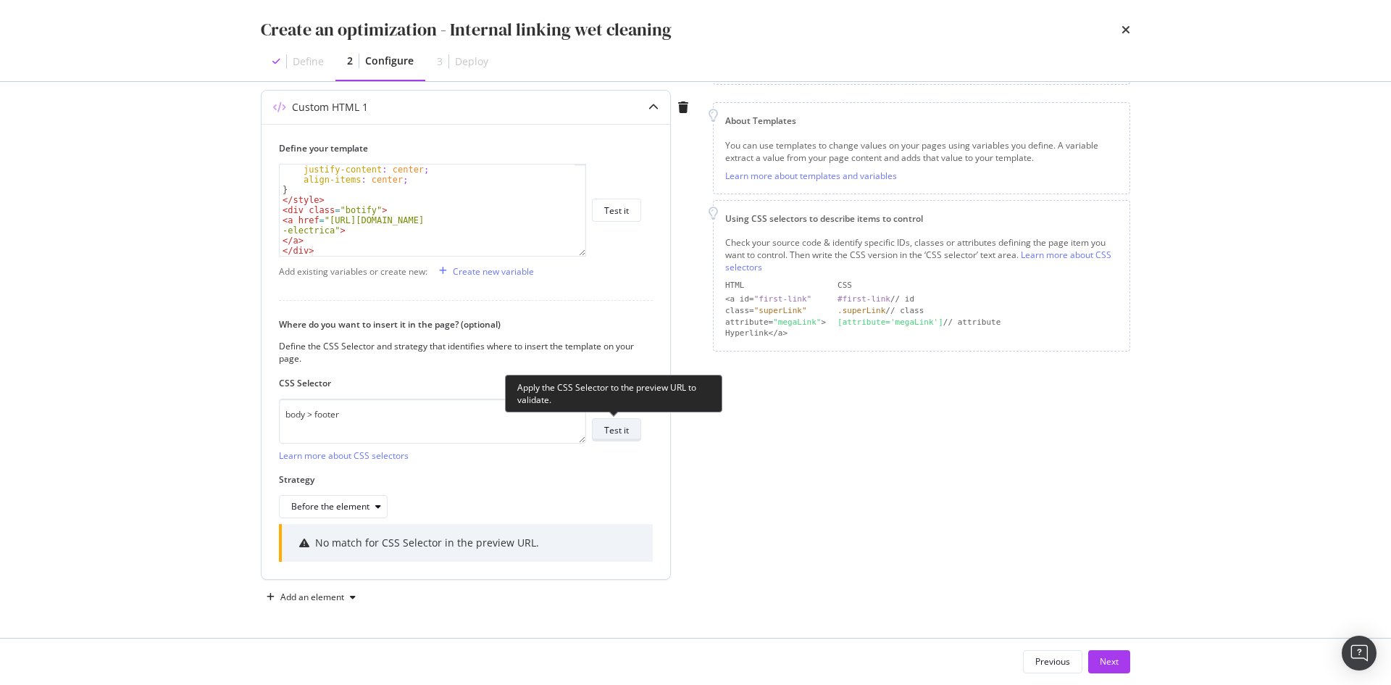
click at [605, 426] on div "Test it" at bounding box center [616, 430] width 25 height 12
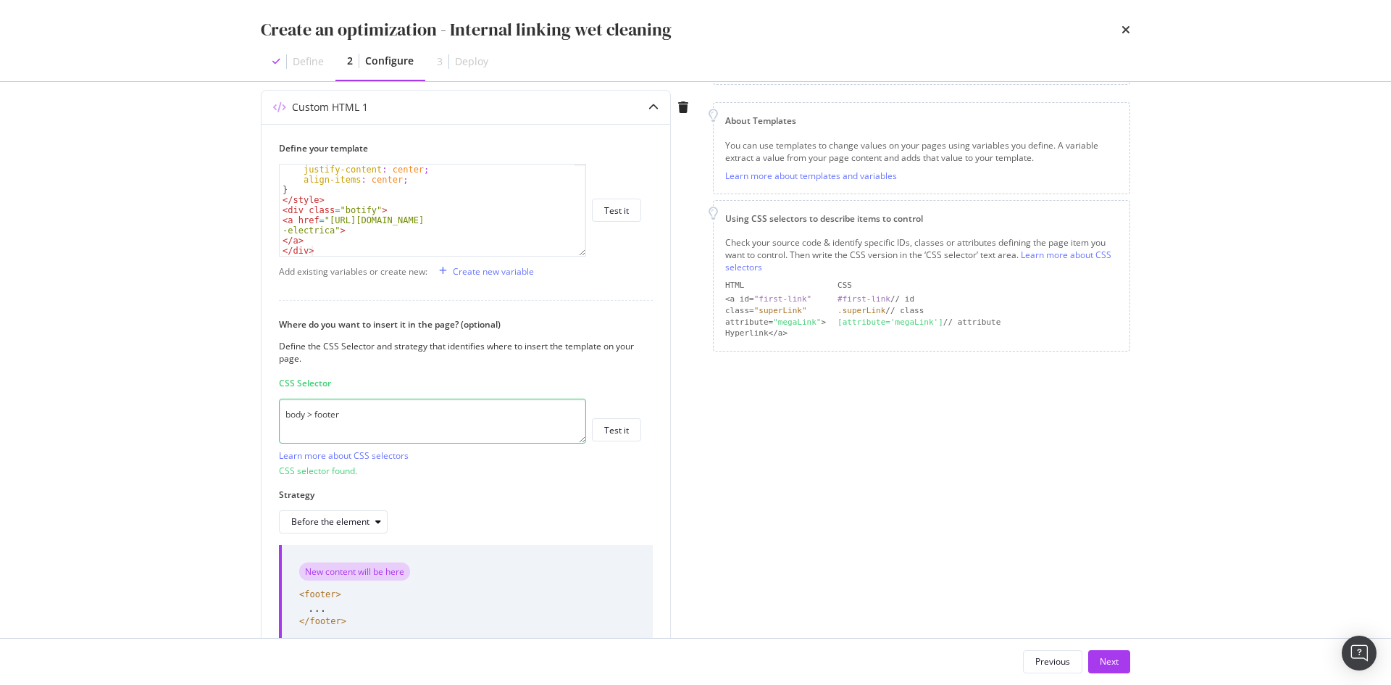
click at [809, 498] on div "Page elements to optimize Title: Update the page <title> . H1: Update an existi…" at bounding box center [921, 312] width 417 height 748
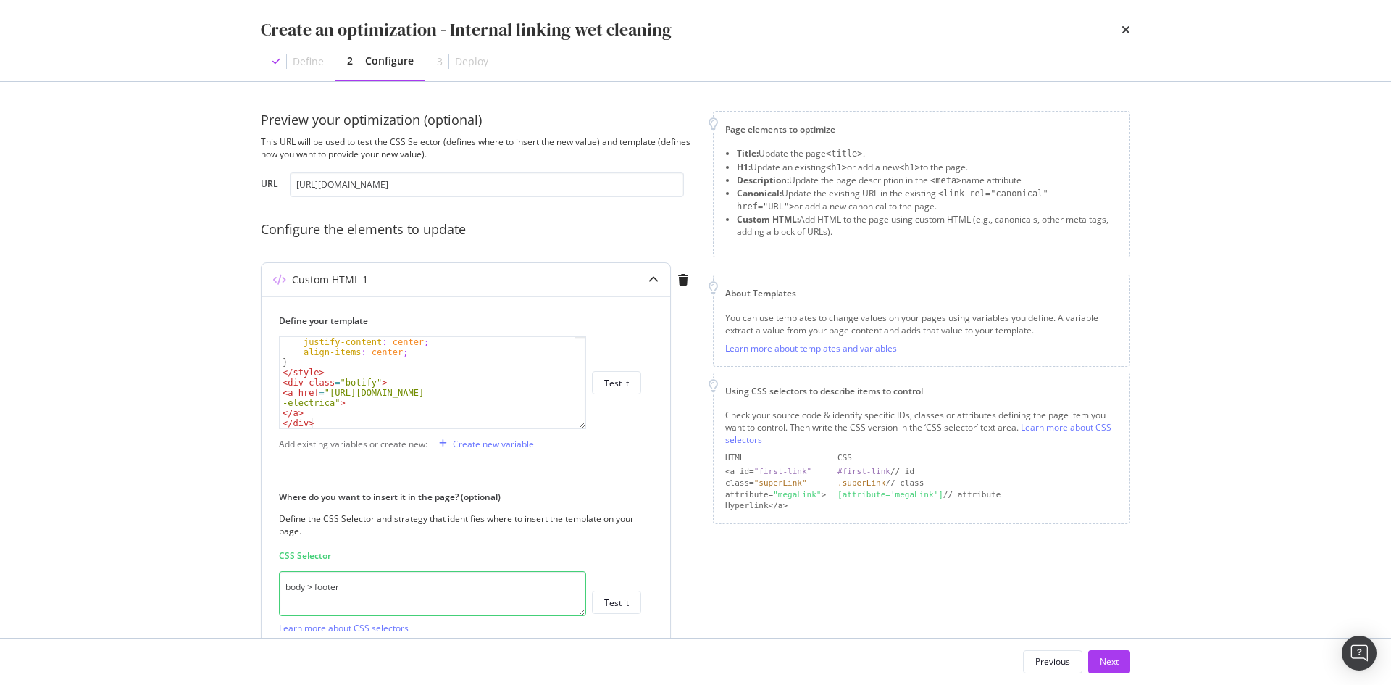
scroll to position [0, 0]
click at [667, 456] on div "Define your template < style > .botify { display : flex ; justify-content : cen…" at bounding box center [466, 562] width 409 height 533
click at [1112, 669] on div "Next" at bounding box center [1109, 662] width 19 height 22
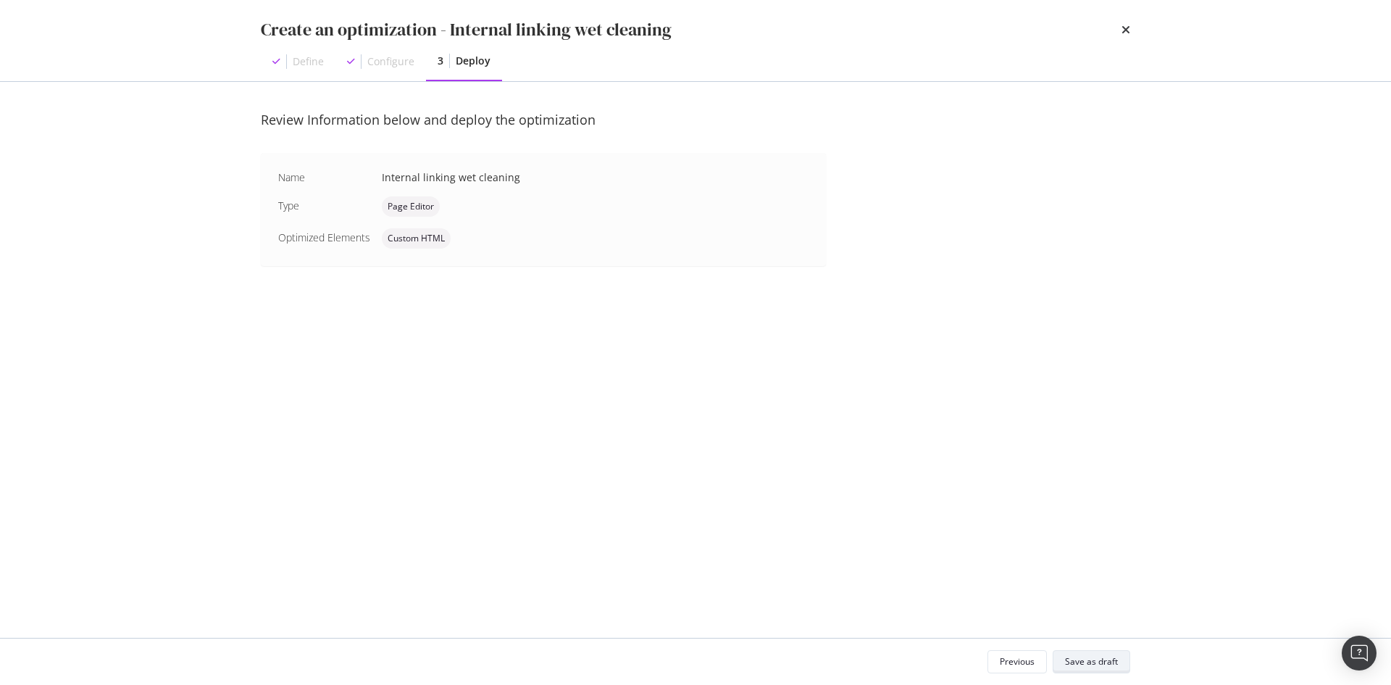
click at [1076, 661] on div "Save as draft" at bounding box center [1091, 661] width 53 height 12
